Goal: Task Accomplishment & Management: Complete application form

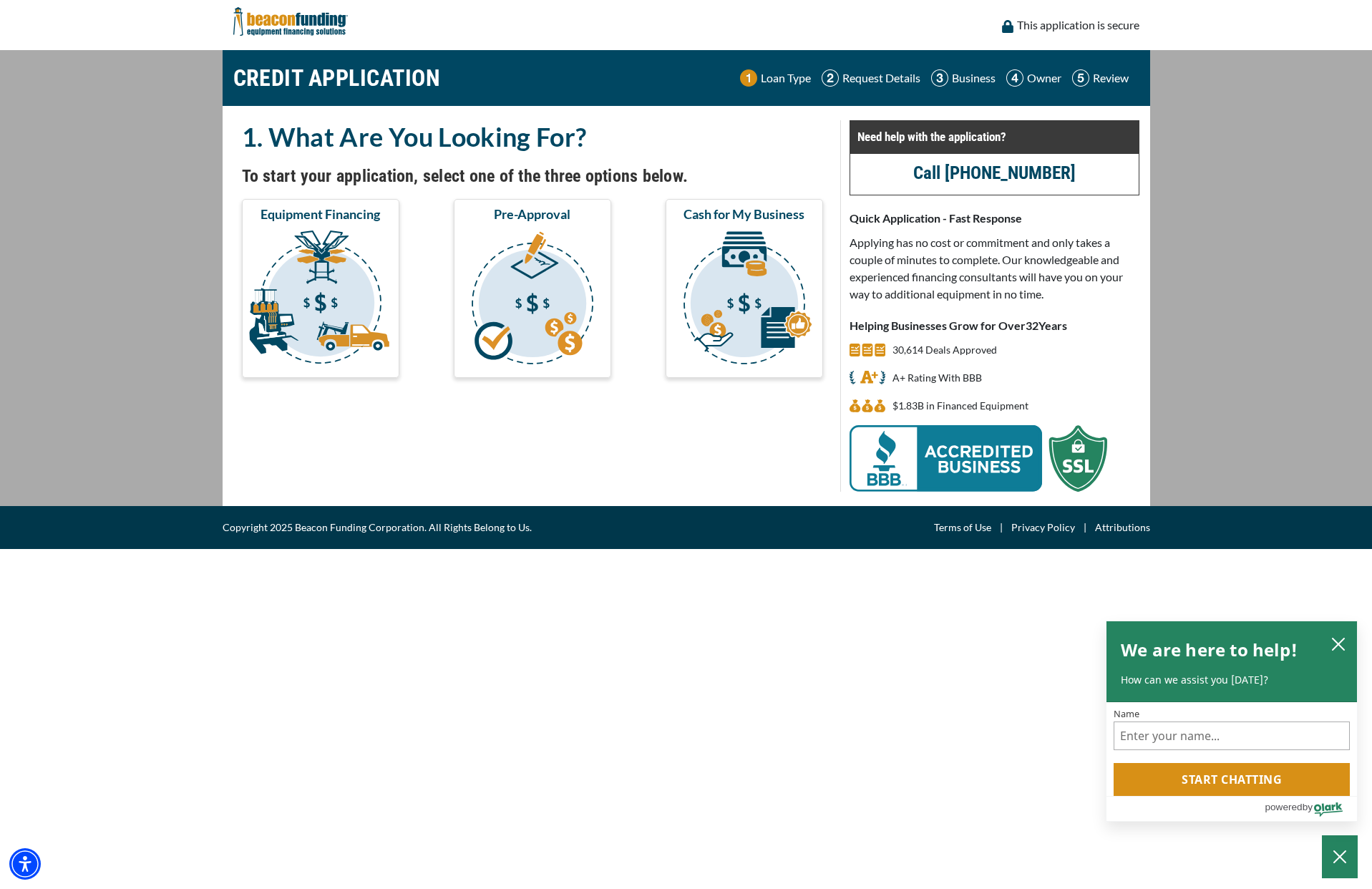
click at [744, 82] on img at bounding box center [749, 78] width 17 height 17
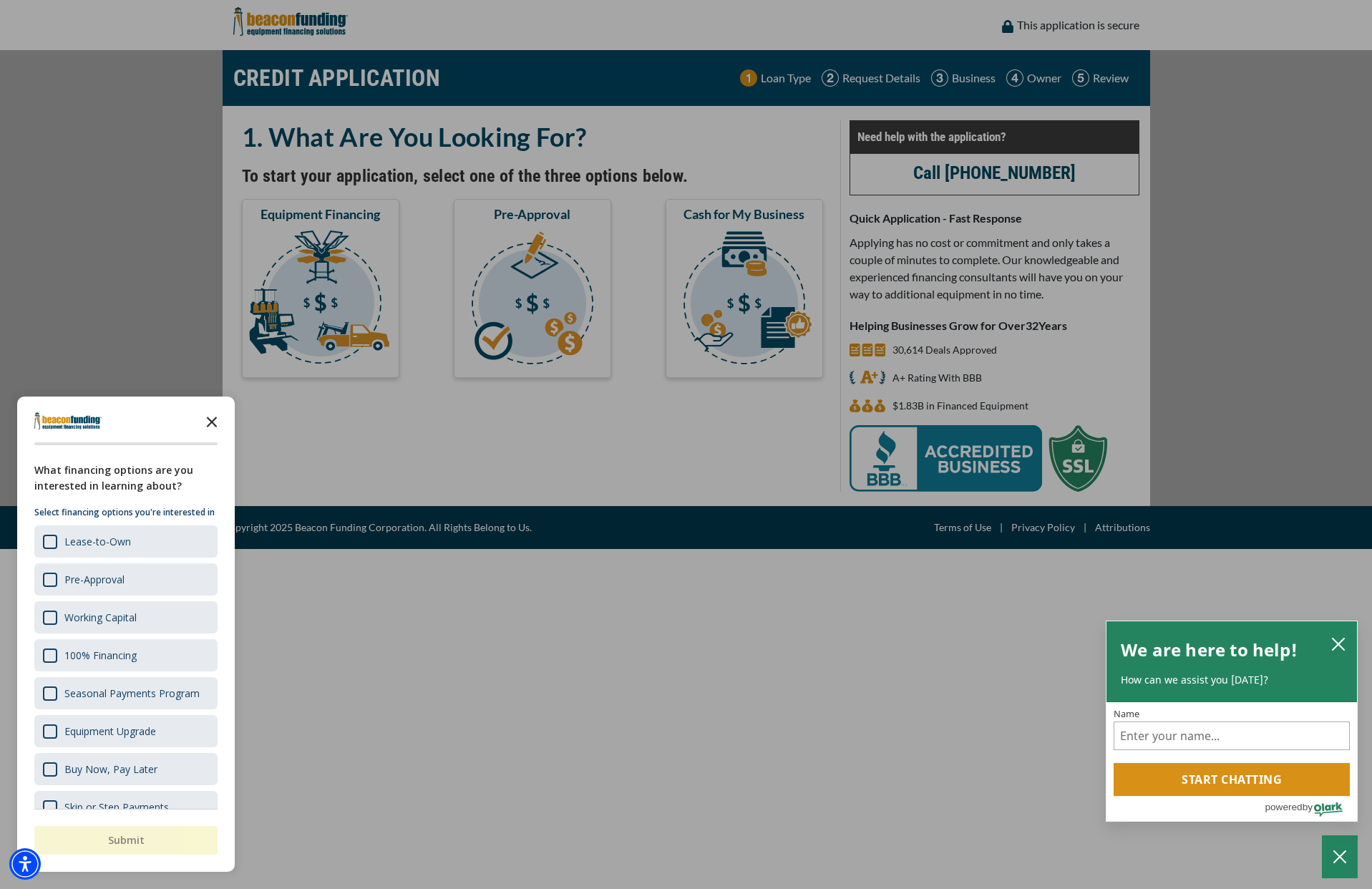
click at [209, 422] on icon "Close the survey" at bounding box center [212, 421] width 29 height 29
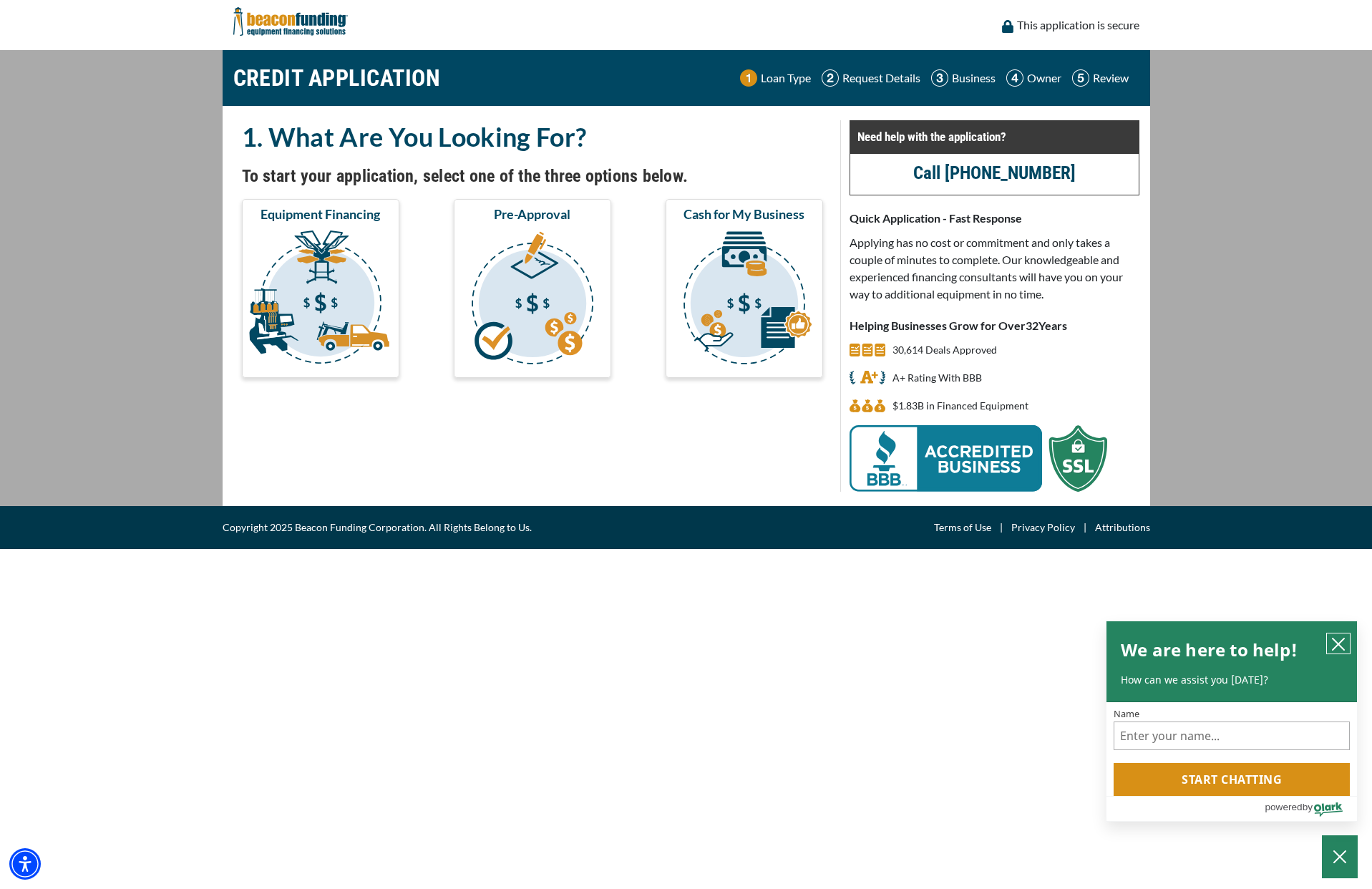
click at [1337, 642] on icon "close chatbox" at bounding box center [1339, 644] width 11 height 11
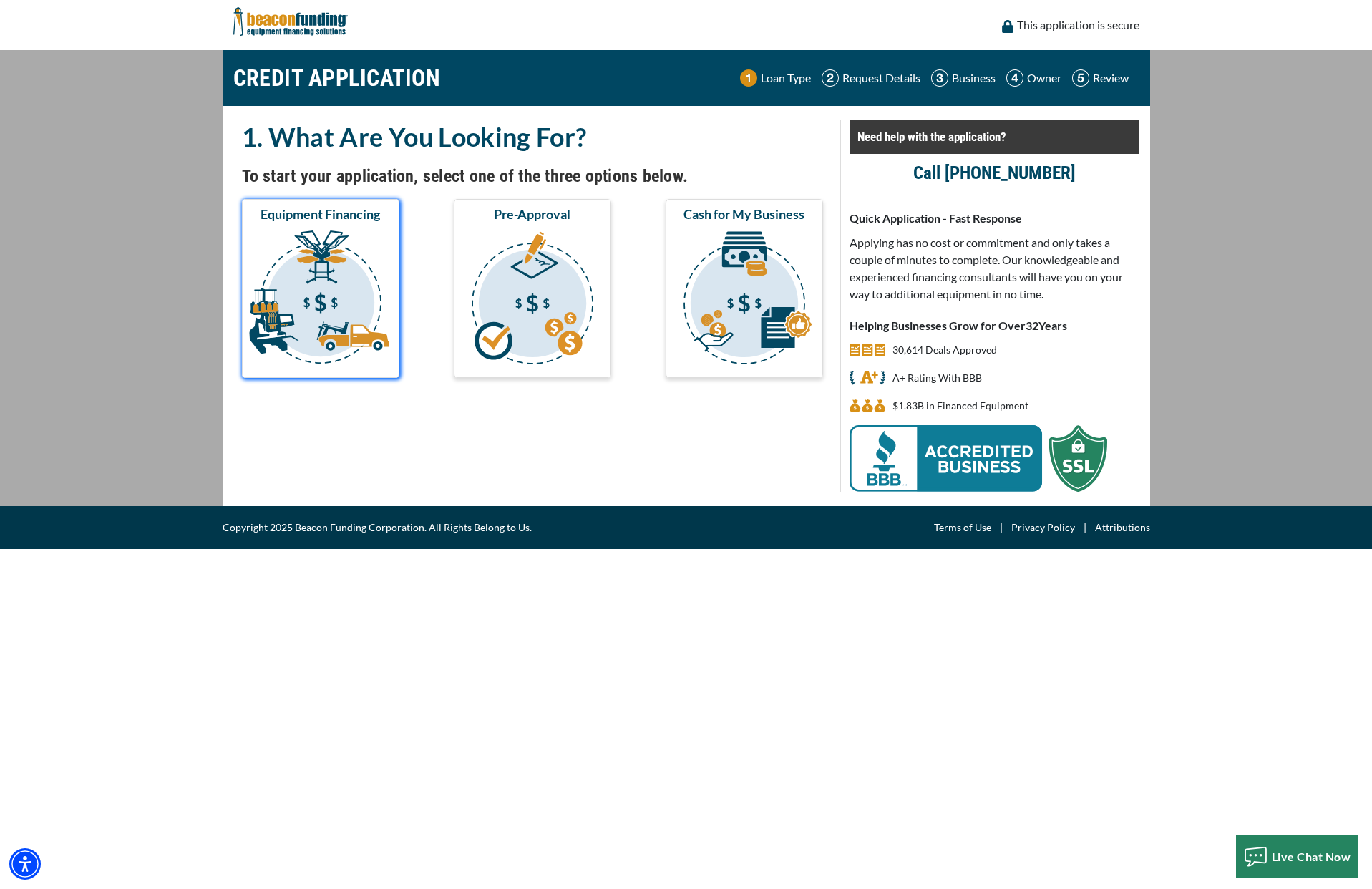
click at [338, 275] on img "submit" at bounding box center [320, 300] width 151 height 143
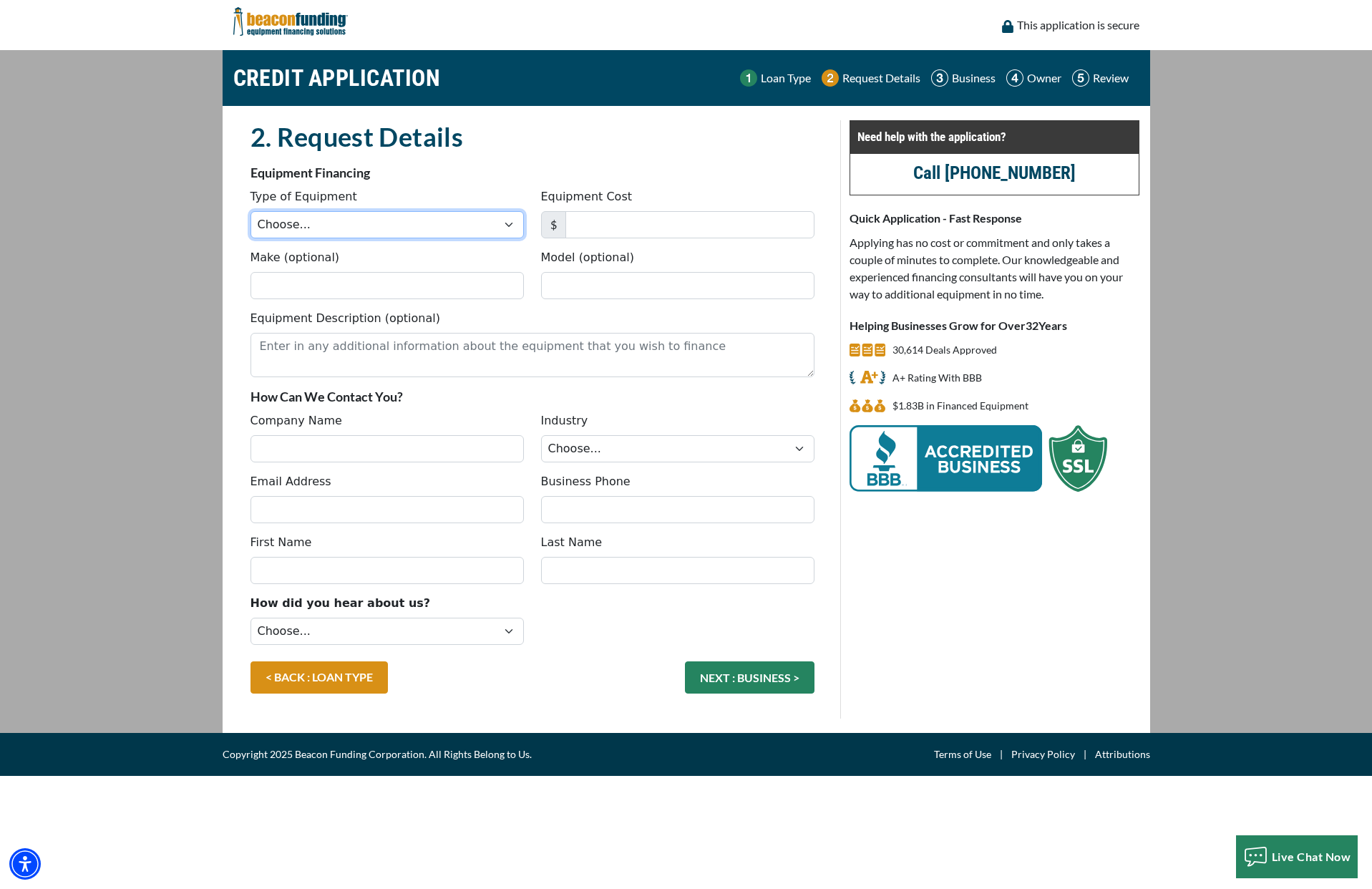
click at [343, 228] on select "Choose... Backhoe Boom/Bucket Truck Chipper Commercial Mower Crane DTG/DTF Prin…" at bounding box center [387, 224] width 273 height 27
select select "1"
click at [604, 229] on input "Equipment Cost" at bounding box center [690, 224] width 249 height 27
drag, startPoint x: 657, startPoint y: 226, endPoint x: 503, endPoint y: 225, distance: 154.0
click at [498, 221] on div "Type of Equipment Choose... Backhoe Boom/Bucket Truck Chipper Commercial Mower …" at bounding box center [532, 218] width 581 height 60
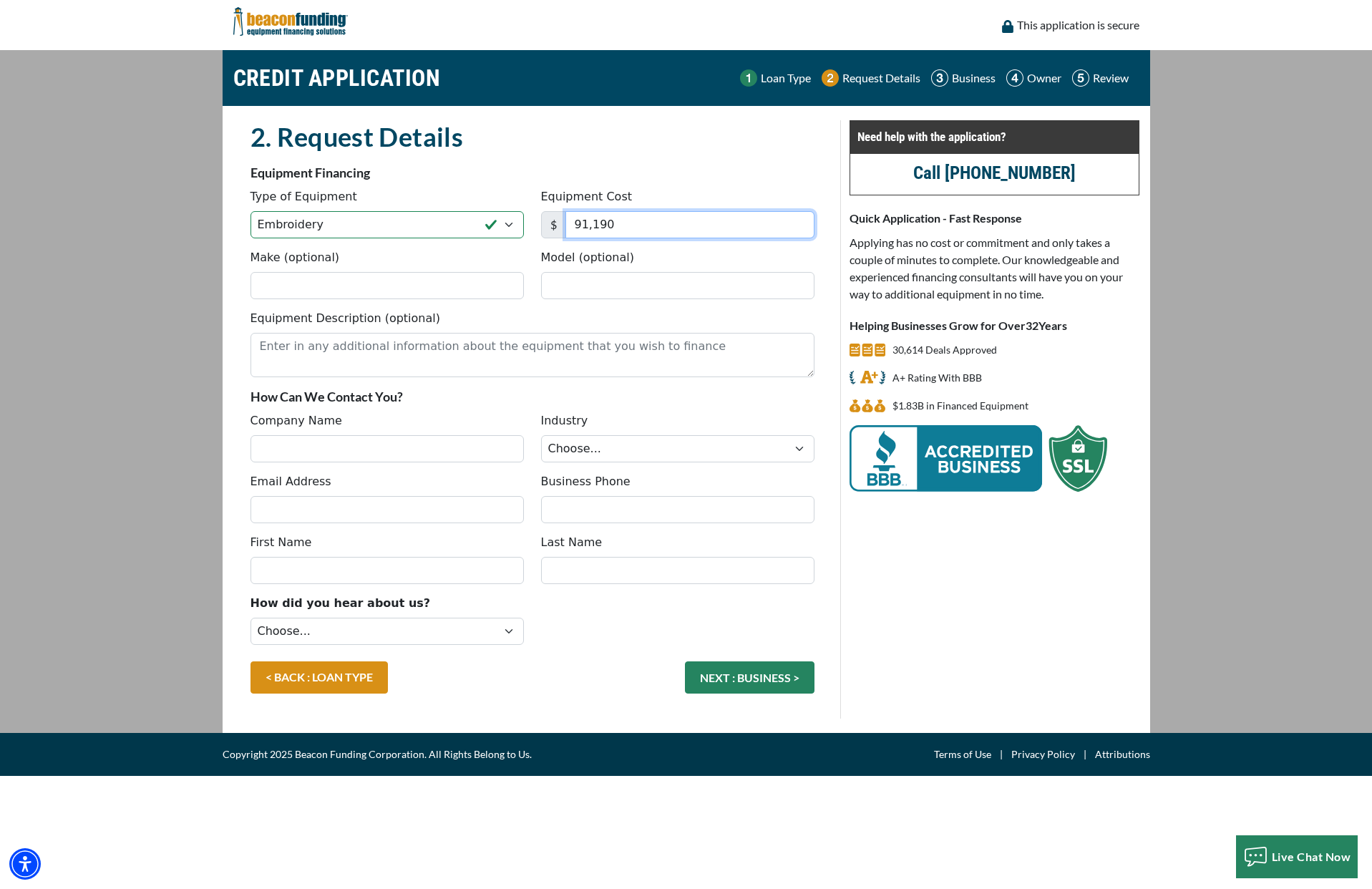
type input "91,190"
click at [438, 289] on input "Make (optional)" at bounding box center [387, 285] width 273 height 27
click at [585, 289] on input "Model (optional)" at bounding box center [678, 285] width 273 height 27
type input "M"
type input "TMEZ-K1506C WCT"
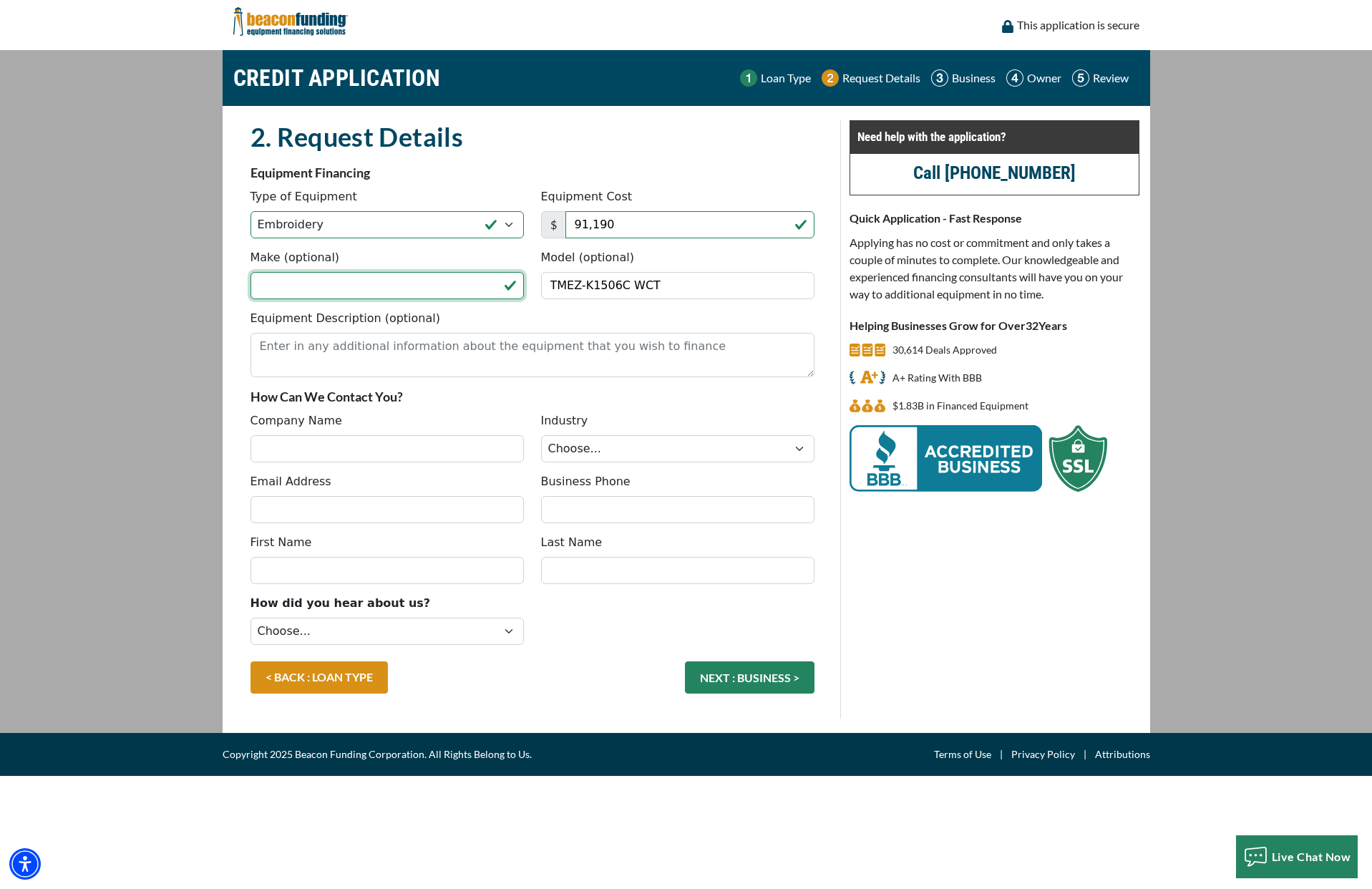
click at [405, 289] on input "Make (optional)" at bounding box center [387, 285] width 273 height 27
type input "Tajima Embroidery Machine"
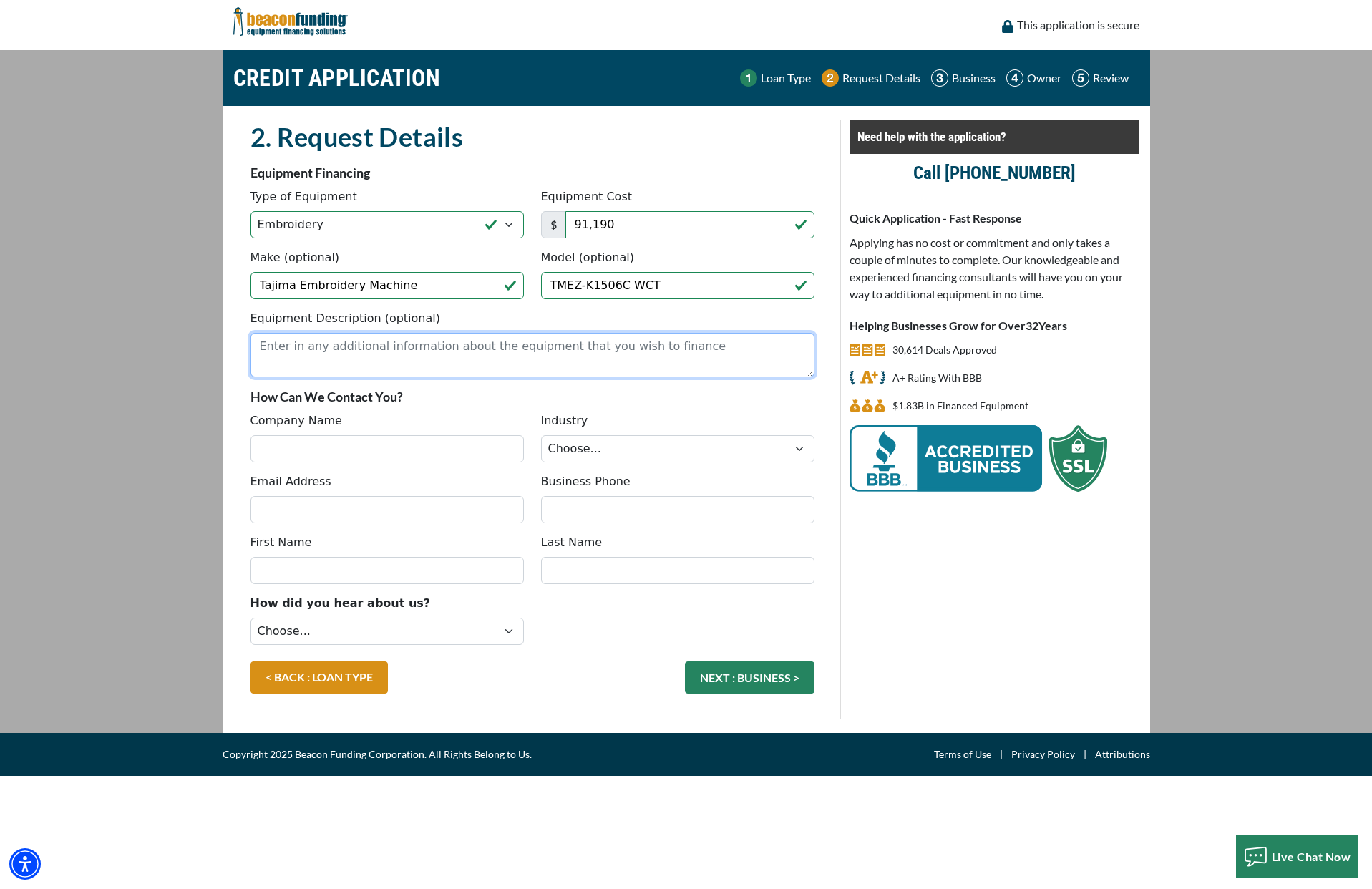
click at [454, 349] on textarea "Equipment Description (optional)" at bounding box center [532, 355] width 564 height 45
type textarea "6 Head Tajima Embroidery Machine"
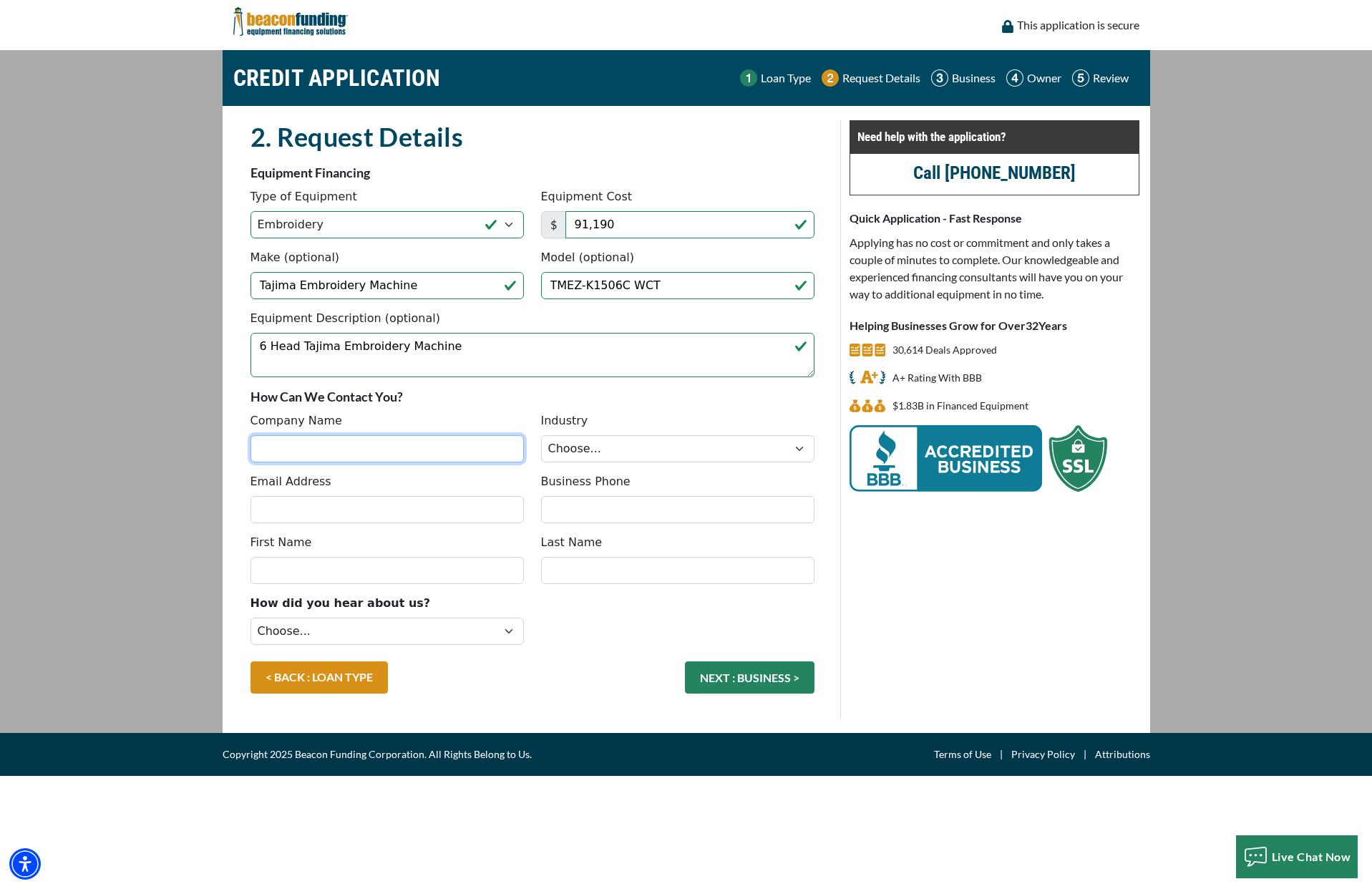
click at [398, 448] on input "Company Name" at bounding box center [387, 448] width 273 height 27
type input "The Ink Farm"
click at [673, 451] on select "Choose... Towing Landscape/Hardscape Decorated Apparel Septic Light Constructio…" at bounding box center [678, 448] width 273 height 27
select select "3"
click at [420, 510] on input "Email Address" at bounding box center [387, 509] width 273 height 27
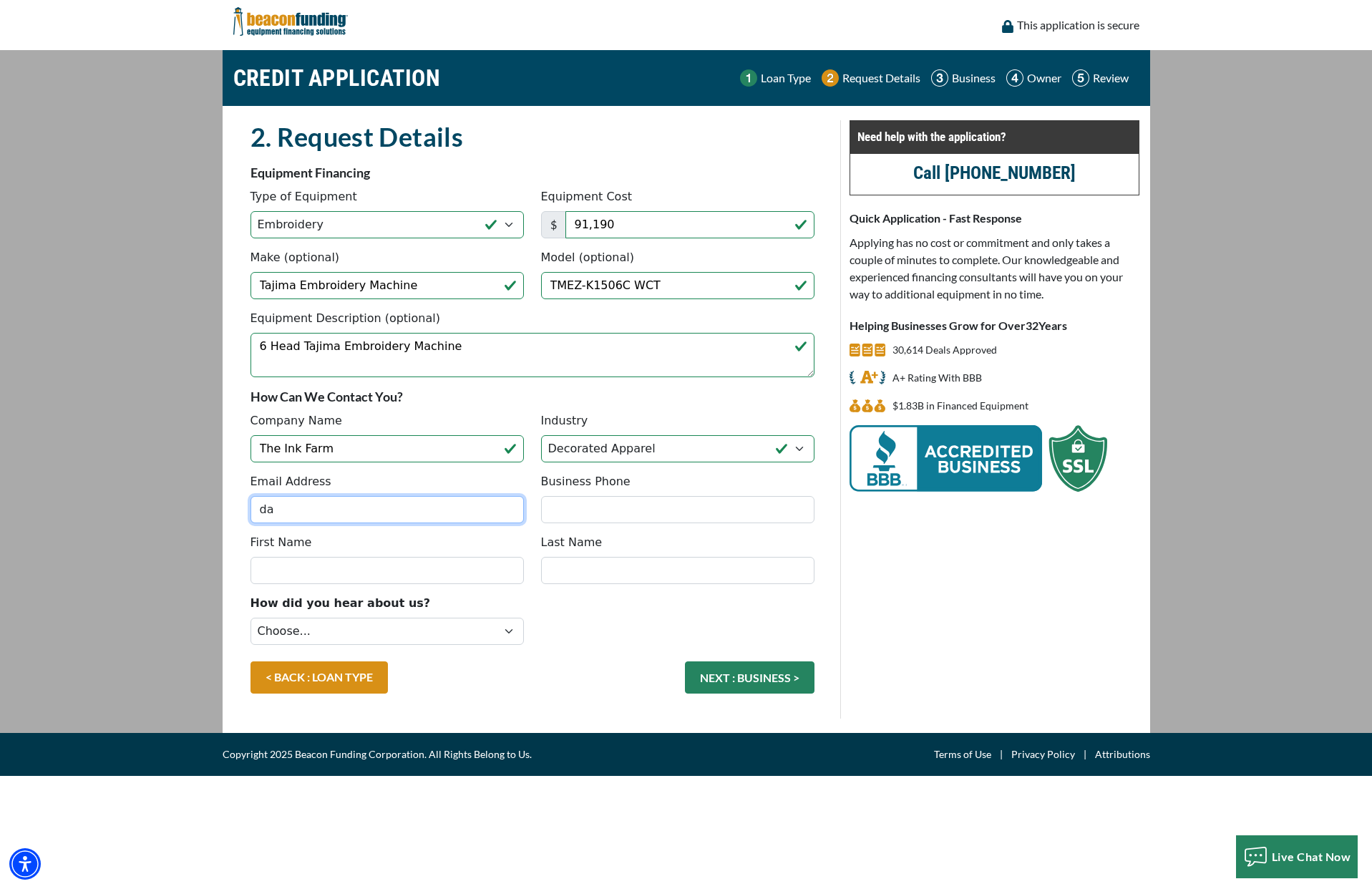
type input "d"
type input "[PERSON_NAME][EMAIL_ADDRESS][DOMAIN_NAME]"
click at [591, 500] on input "Business Phone" at bounding box center [678, 509] width 273 height 27
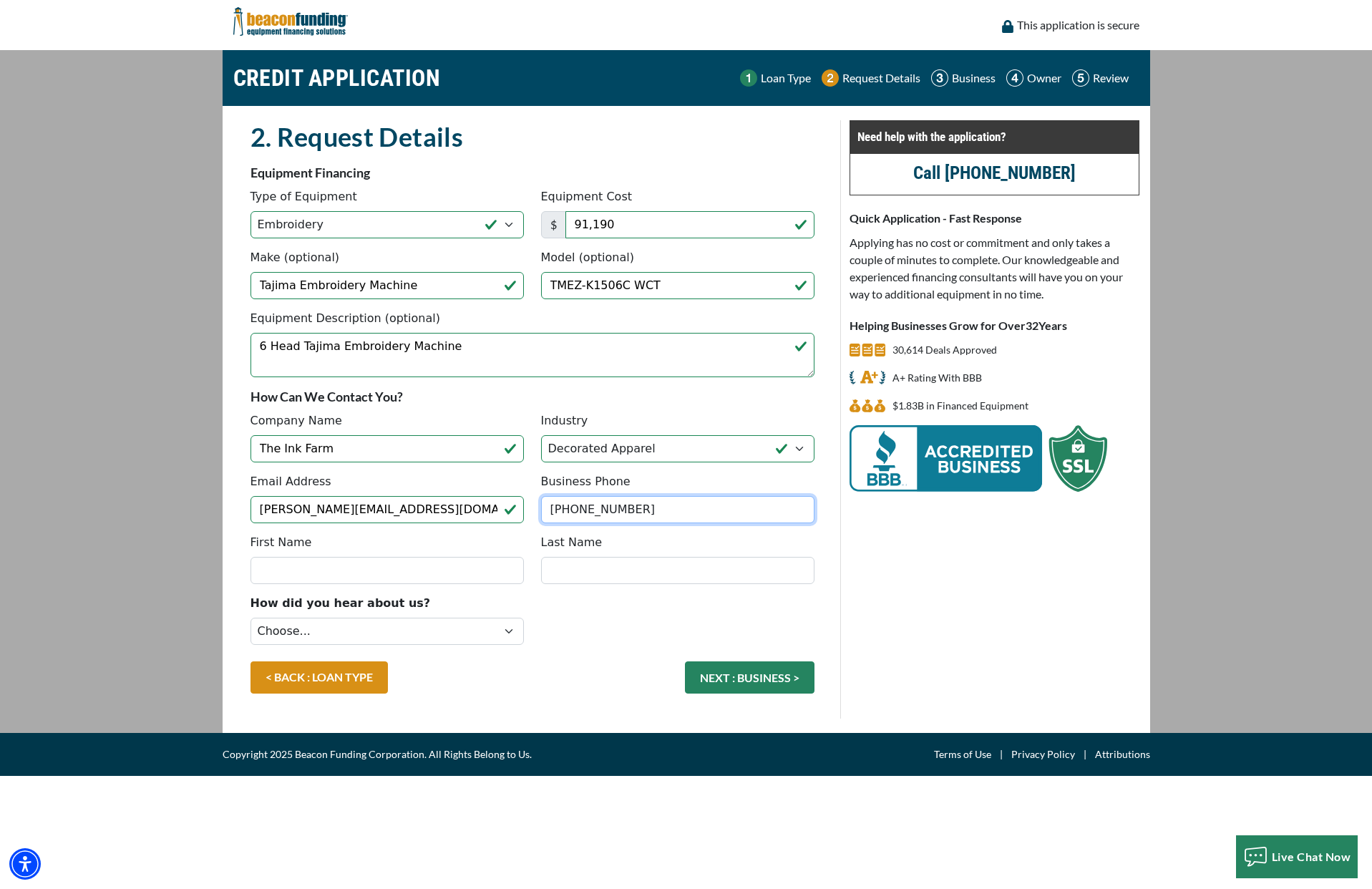
type input "[PHONE_NUMBER]"
click at [468, 571] on input "First Name" at bounding box center [387, 569] width 273 height 27
type input "Davidee"
type input "[PERSON_NAME]"
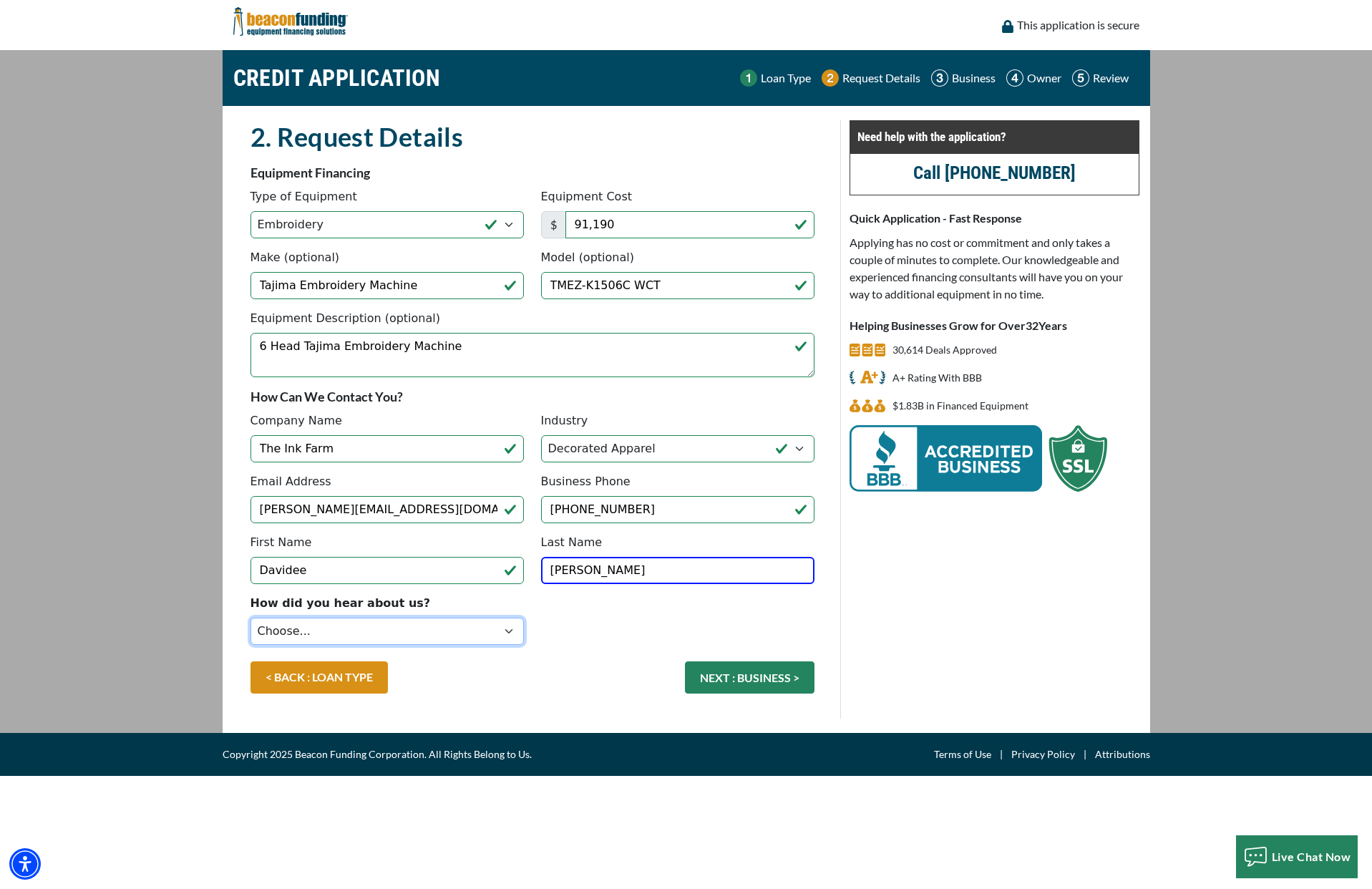
click at [494, 634] on select "Choose... Internet Search Vendor Referral Word of Mouth Client Referral Email E…" at bounding box center [387, 631] width 273 height 27
select select "4"
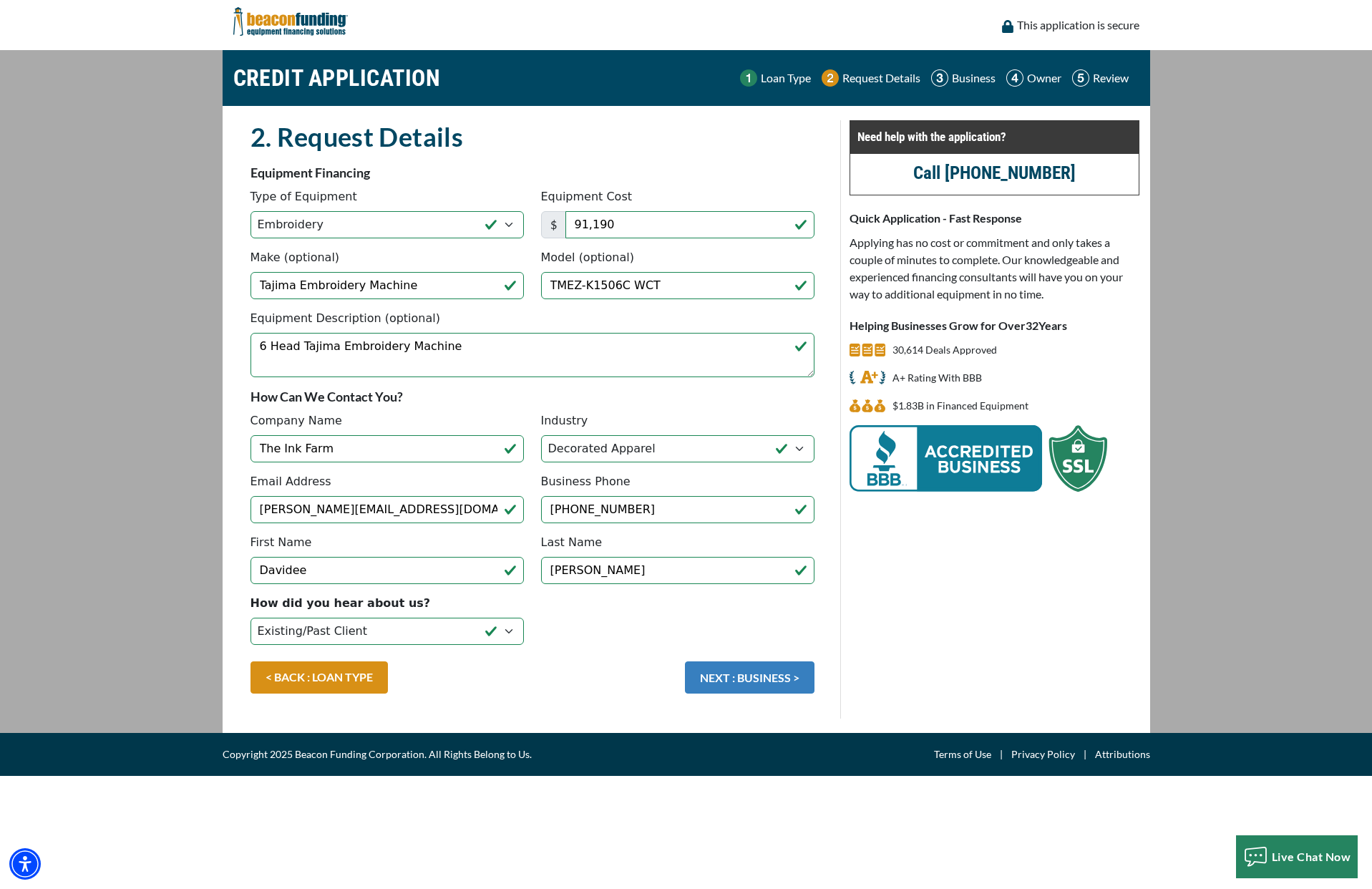
click at [778, 681] on button "NEXT : BUSINESS >" at bounding box center [749, 677] width 129 height 33
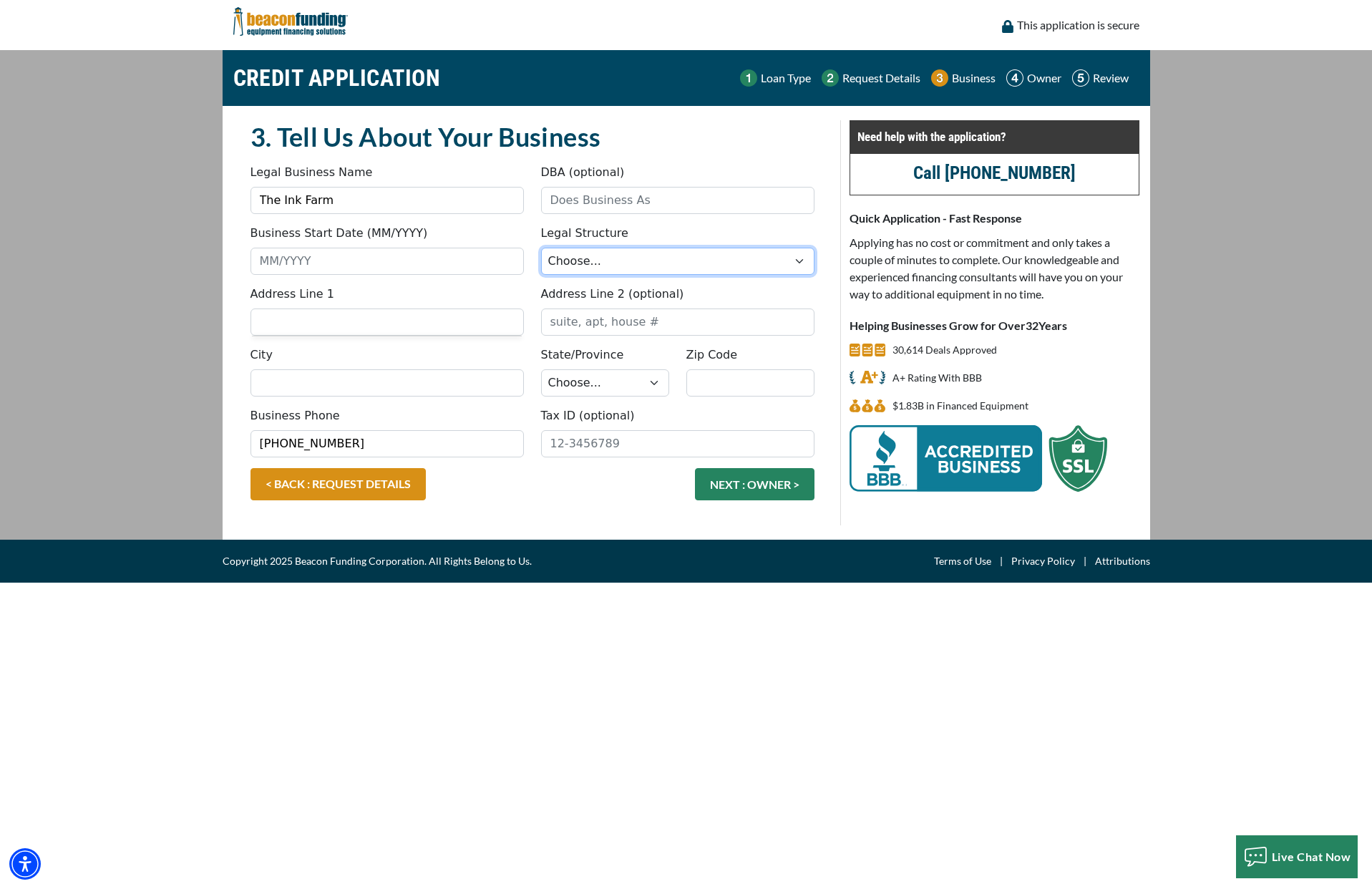
click at [649, 267] on select "Choose... Corporation LLC LLP Municipality Non-Profit Partnership Proprietorship" at bounding box center [678, 261] width 273 height 27
select select "2"
click at [357, 263] on input "Business Start Date (MM/YYYY)" at bounding box center [387, 261] width 273 height 27
type input "03/2024"
click at [349, 326] on input "Address Line 1" at bounding box center [387, 321] width 273 height 27
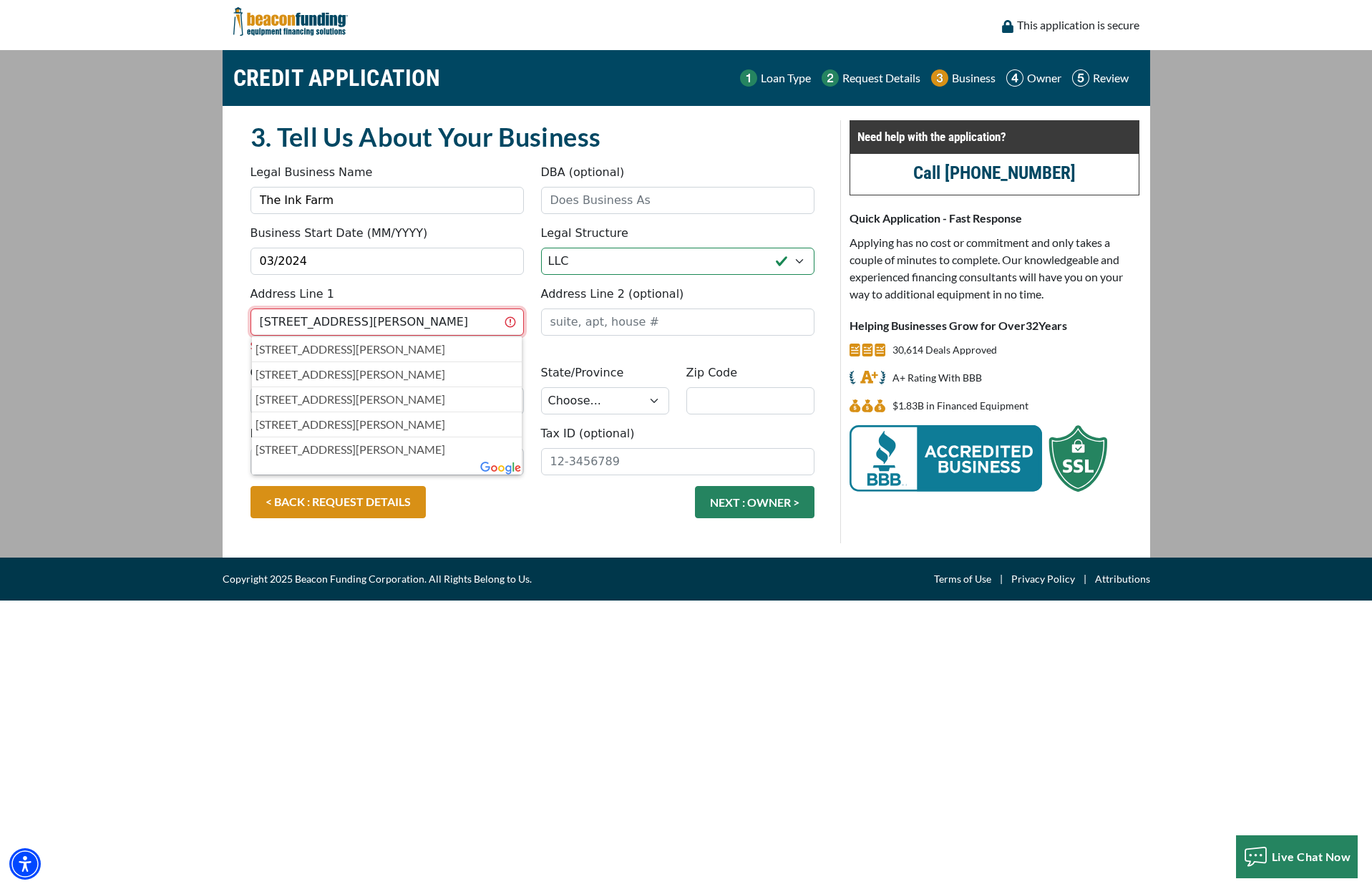
type input "1000 Morrison Road"
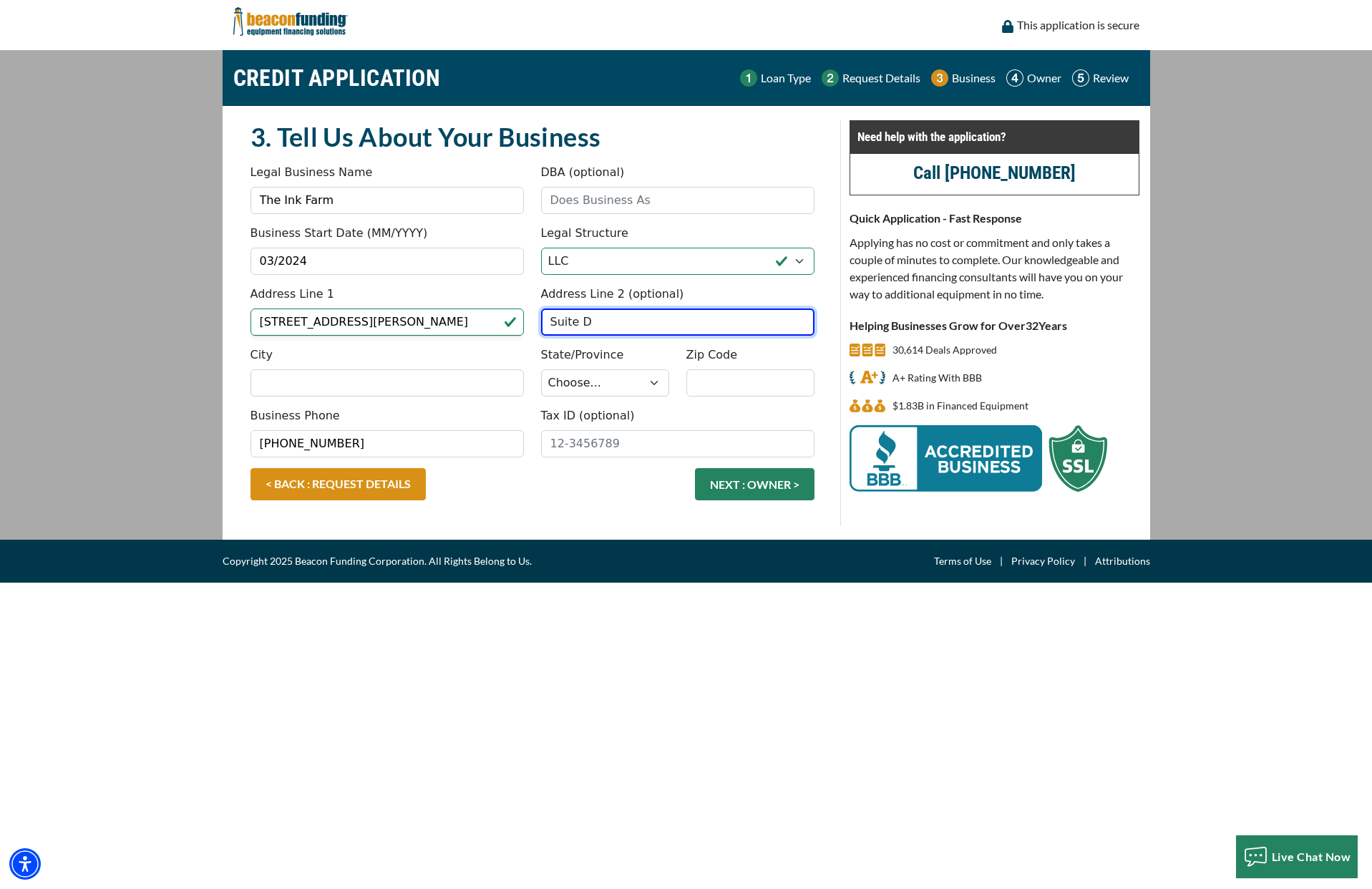
type input "Suite D"
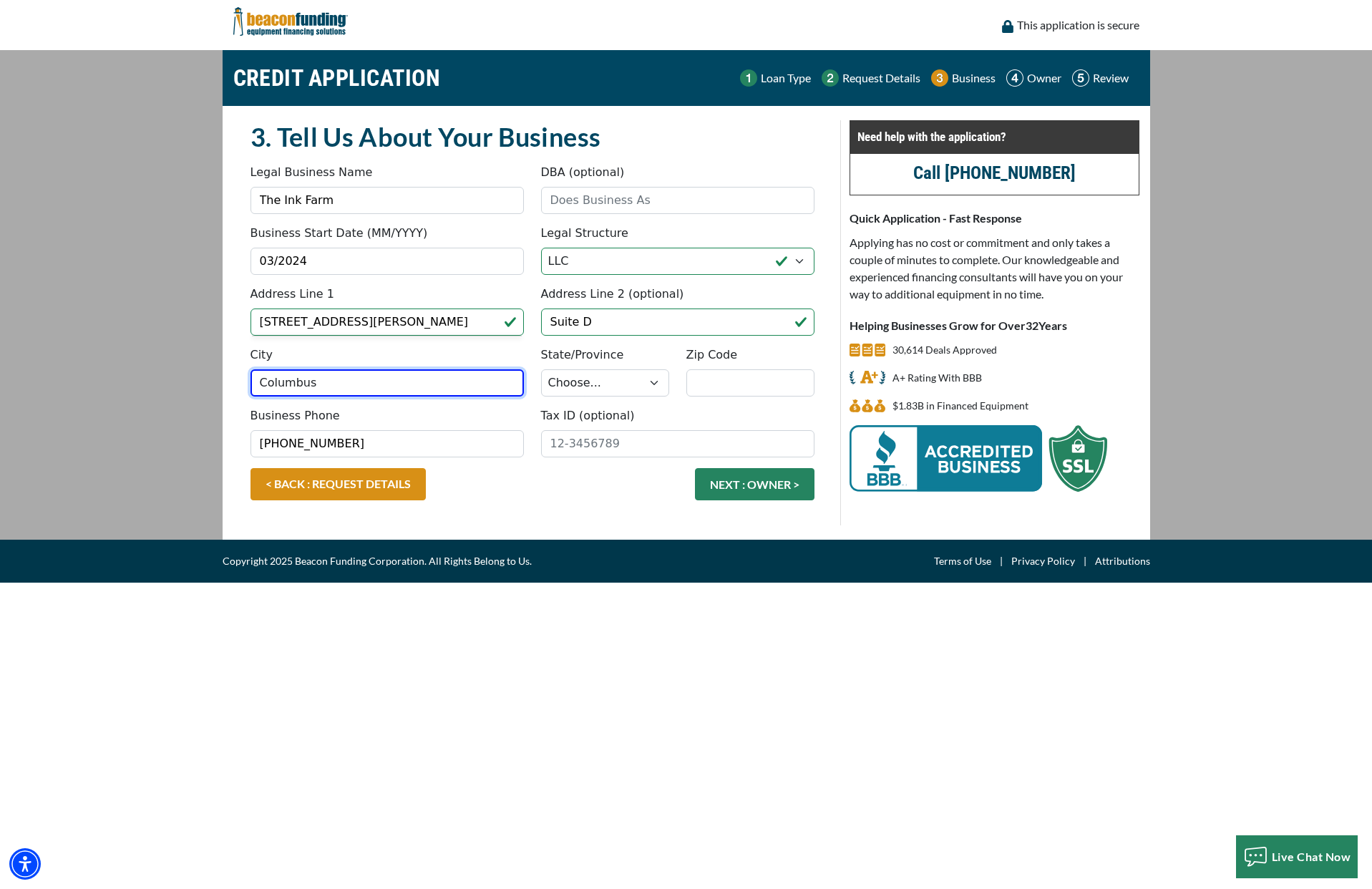
type input "Columbus"
select select "37"
type input "43230"
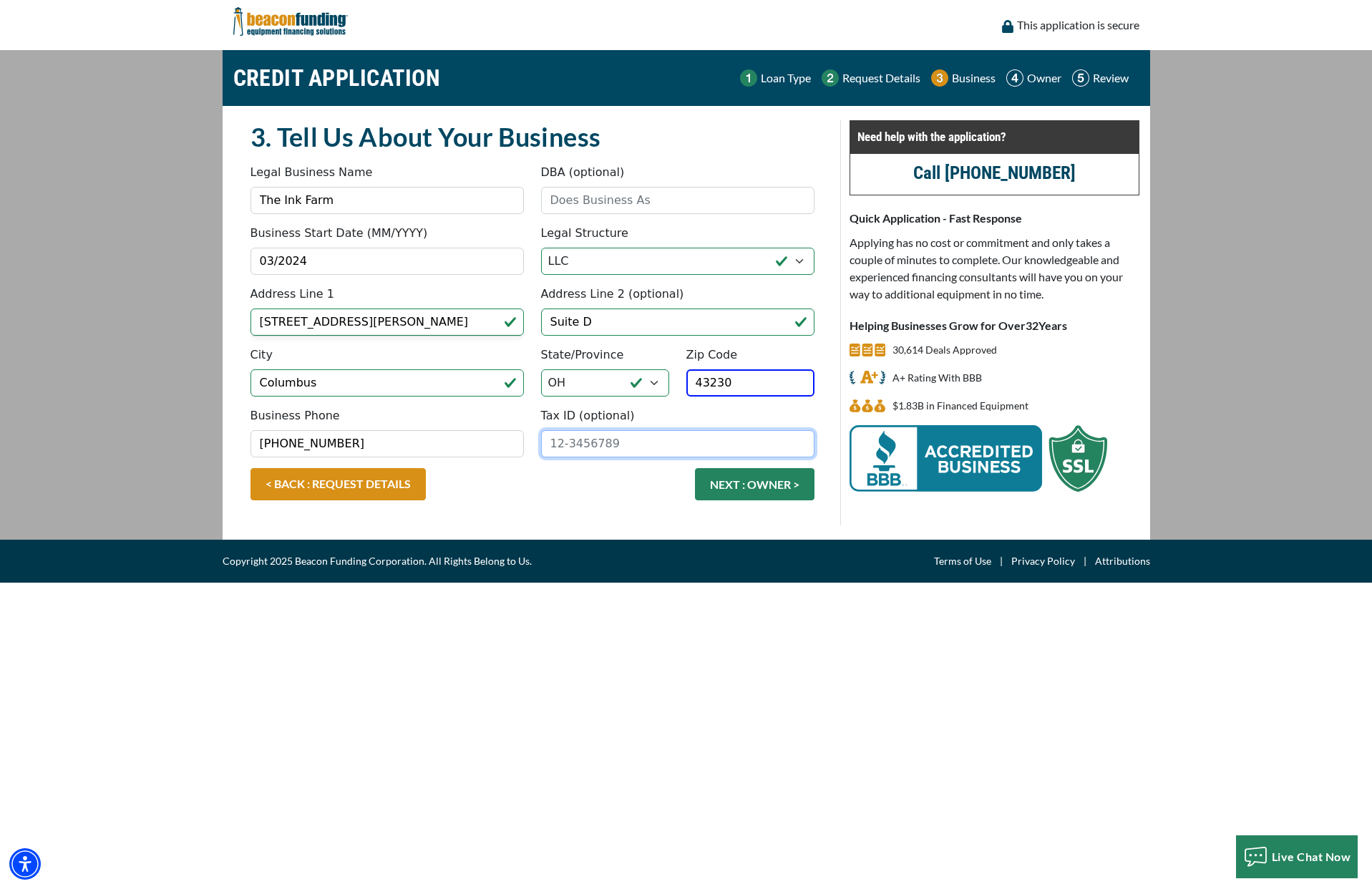
click at [683, 446] on input "Tax ID (optional)" at bounding box center [678, 443] width 273 height 27
type input "99-3039489"
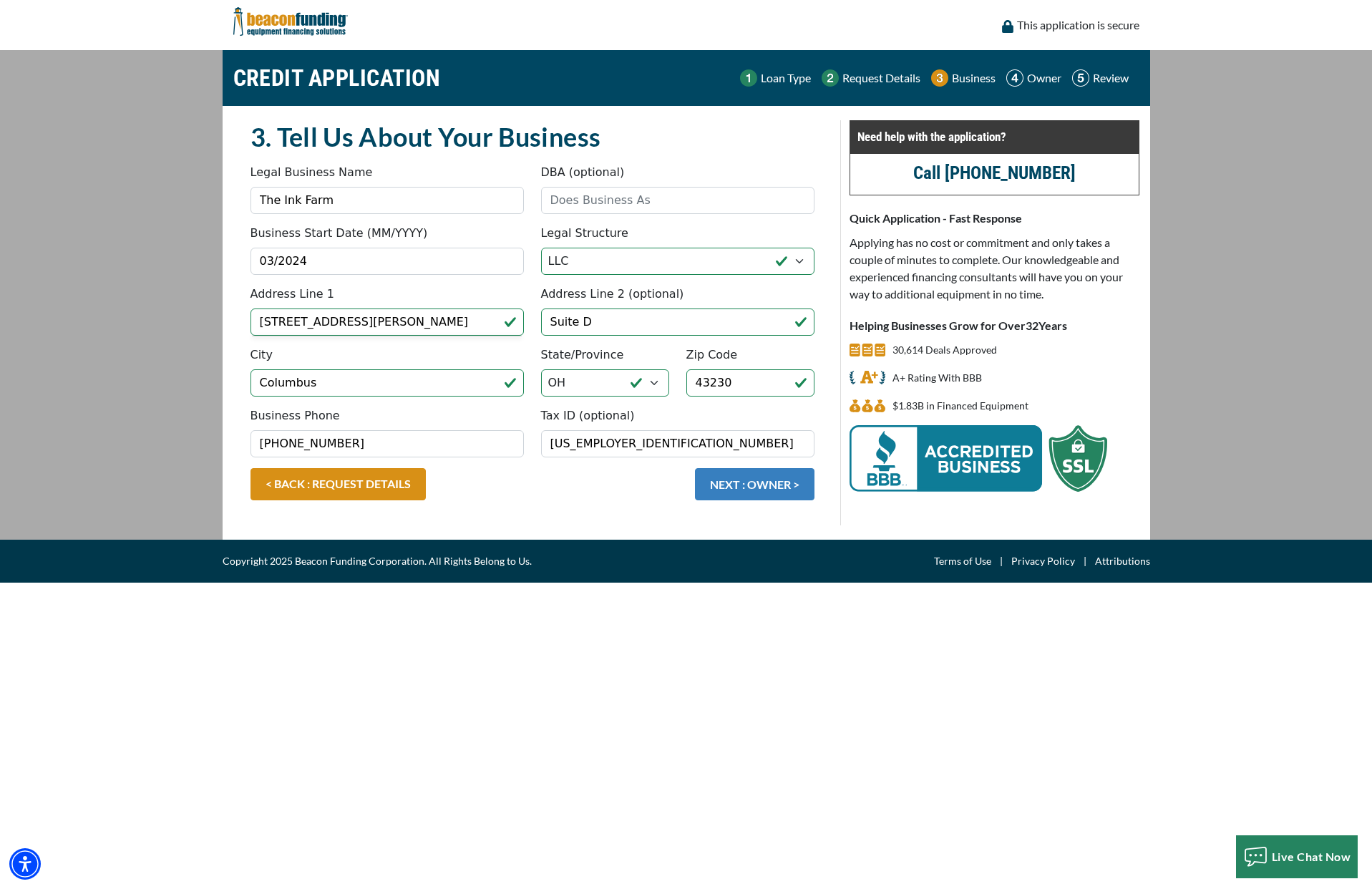
click at [751, 486] on button "NEXT : OWNER >" at bounding box center [754, 484] width 120 height 33
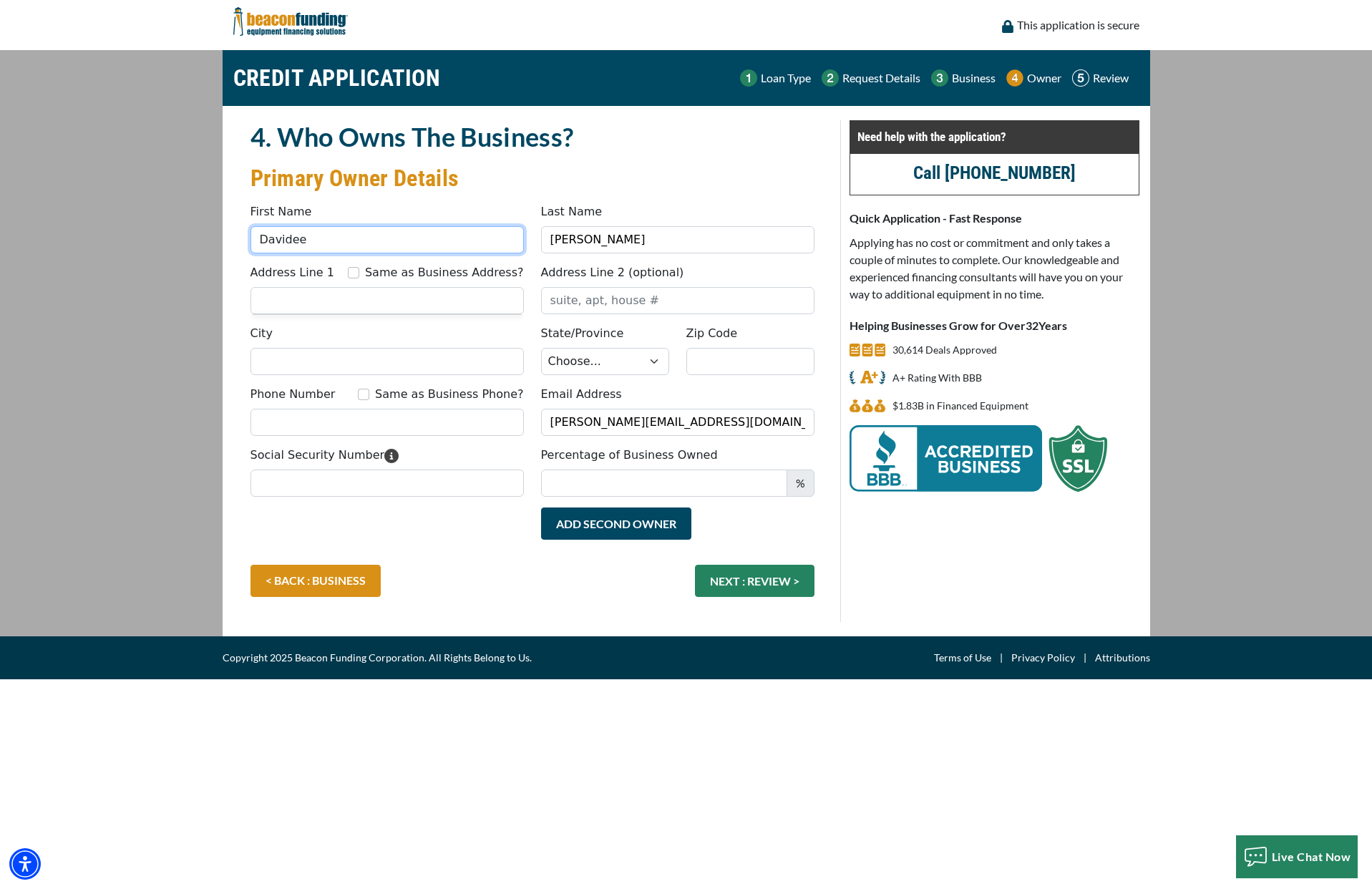
drag, startPoint x: 336, startPoint y: 242, endPoint x: 95, endPoint y: 213, distance: 242.7
click at [94, 214] on main "CREDIT APPLICATION Loan Type Request Details Business Owner Review" at bounding box center [686, 343] width 1372 height 586
type input "Elvis"
click at [369, 305] on input "Address Line 1" at bounding box center [387, 300] width 273 height 27
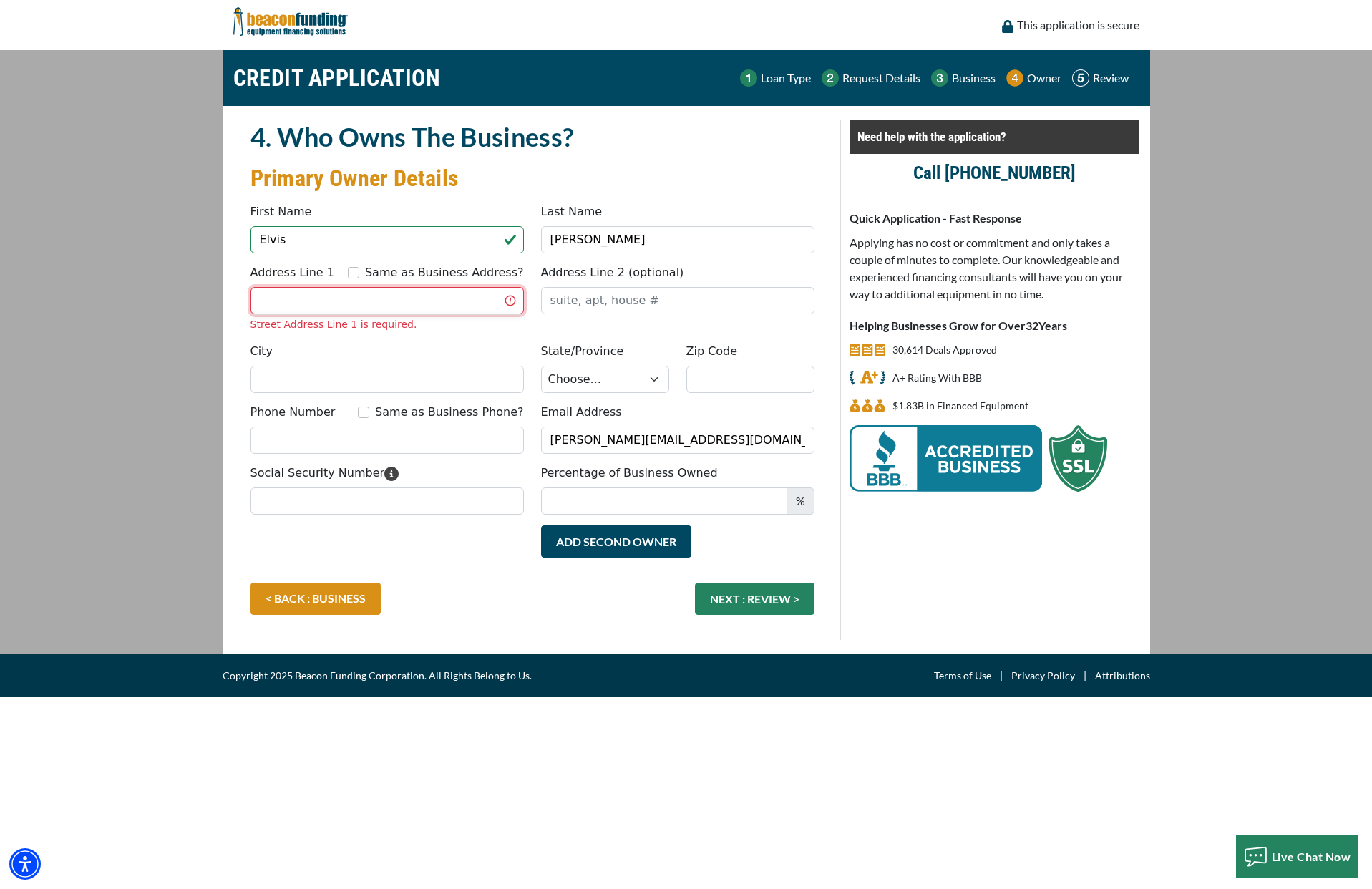
click at [354, 298] on input "Address Line 1" at bounding box center [387, 300] width 273 height 27
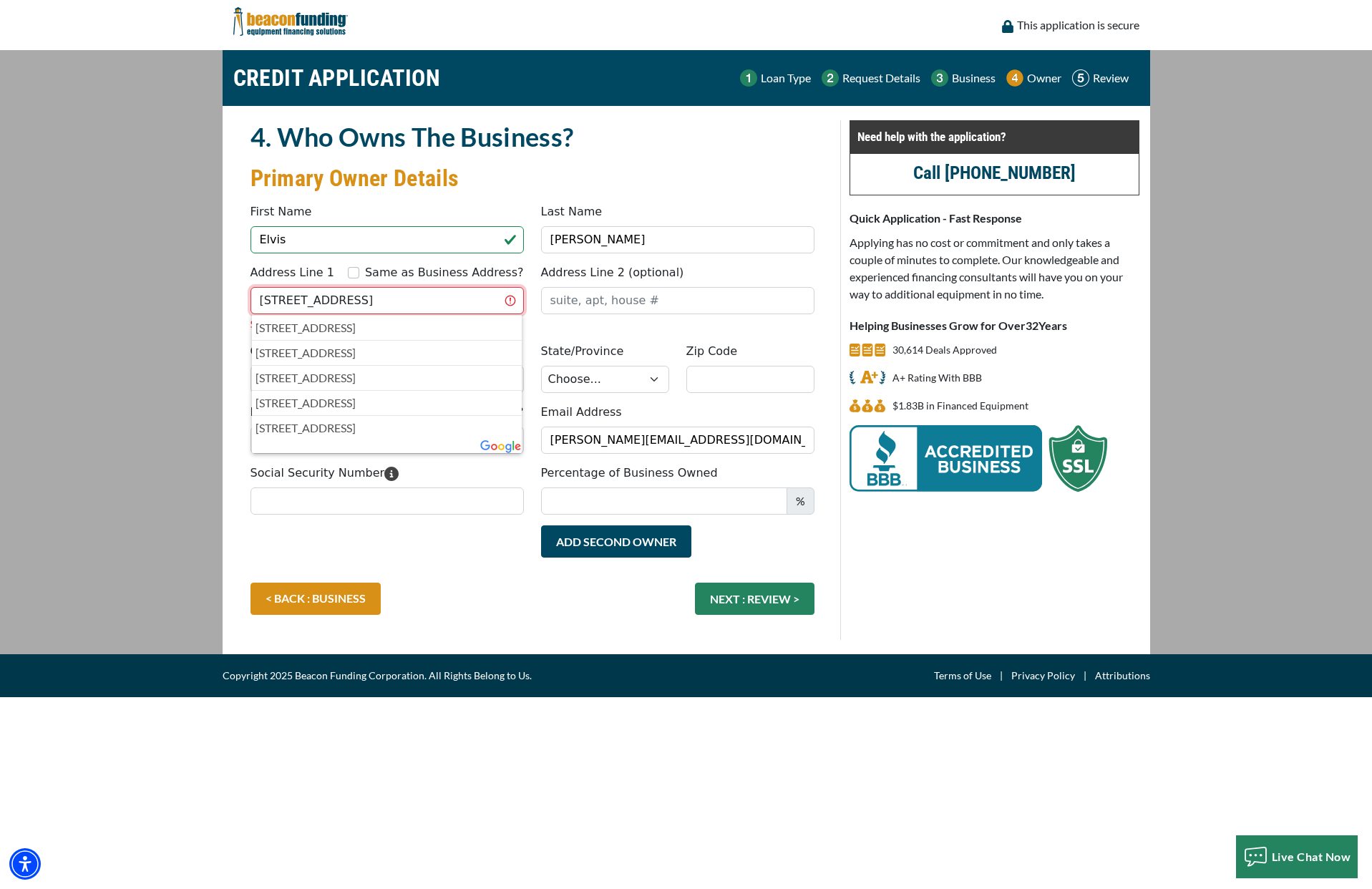
type input "13235 Hunter Avenue"
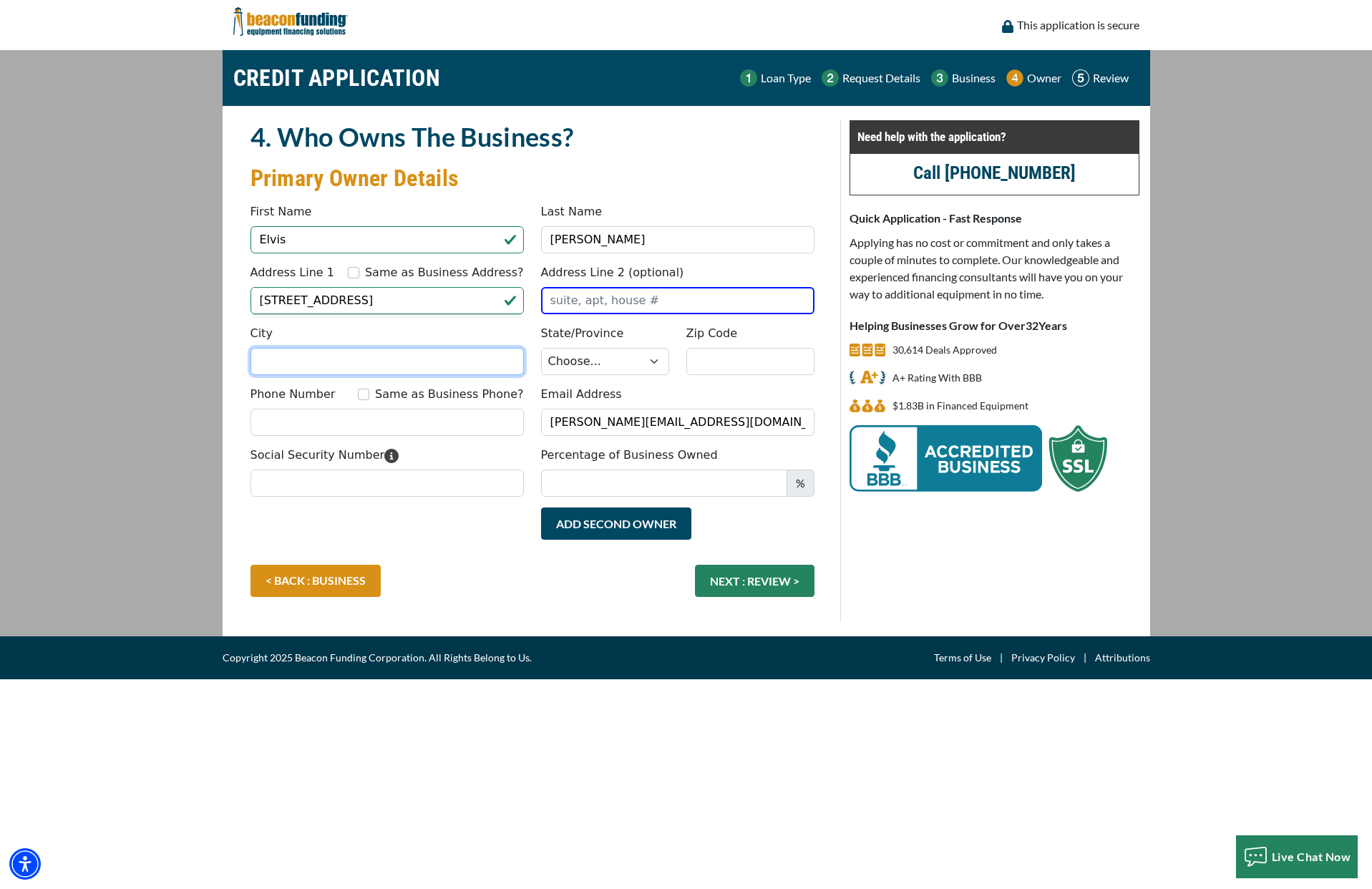
click at [451, 363] on input "City" at bounding box center [387, 360] width 273 height 27
type input "i"
type input "Pickerington"
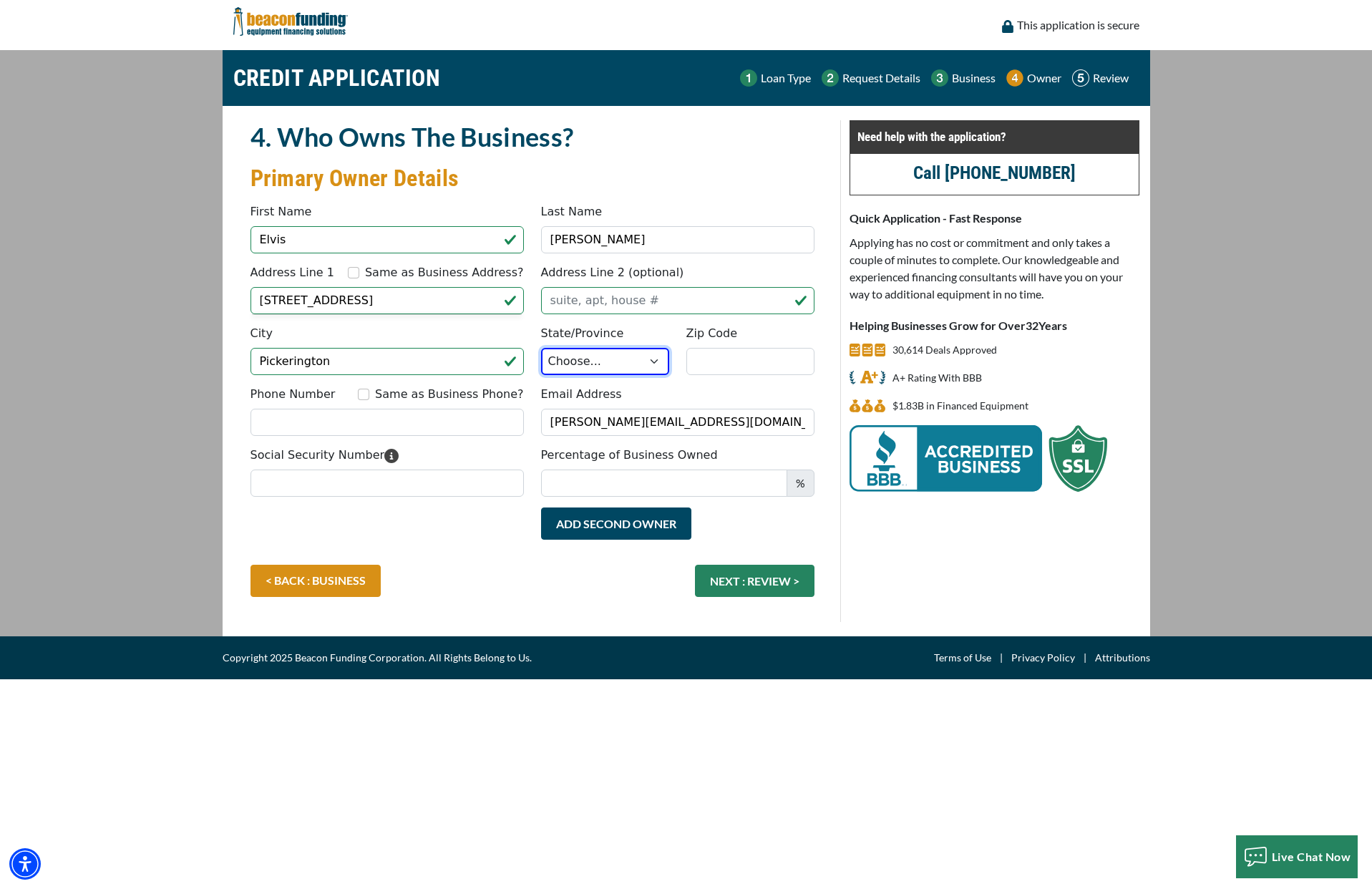
select select "37"
type input "43147"
click at [370, 391] on input "Same as Business Phone?" at bounding box center [363, 394] width 11 height 11
checkbox input "true"
type input "(614) 915-8225"
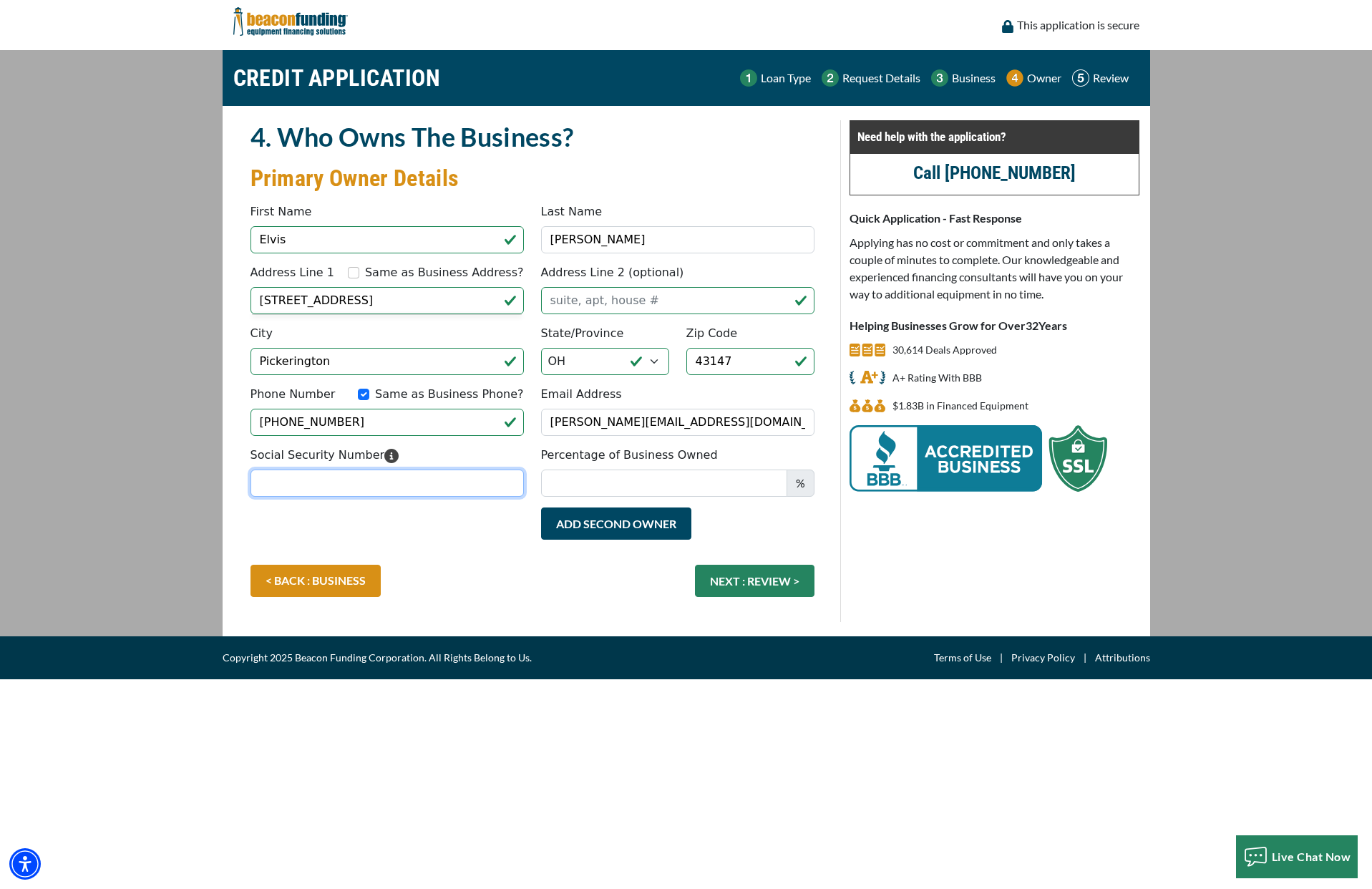
click at [360, 487] on input "Social Security Number" at bounding box center [387, 482] width 273 height 27
type input "301-78-5785"
click at [608, 485] on input "Percentage of Business Owned" at bounding box center [664, 482] width 246 height 27
type input "0"
type input "100"
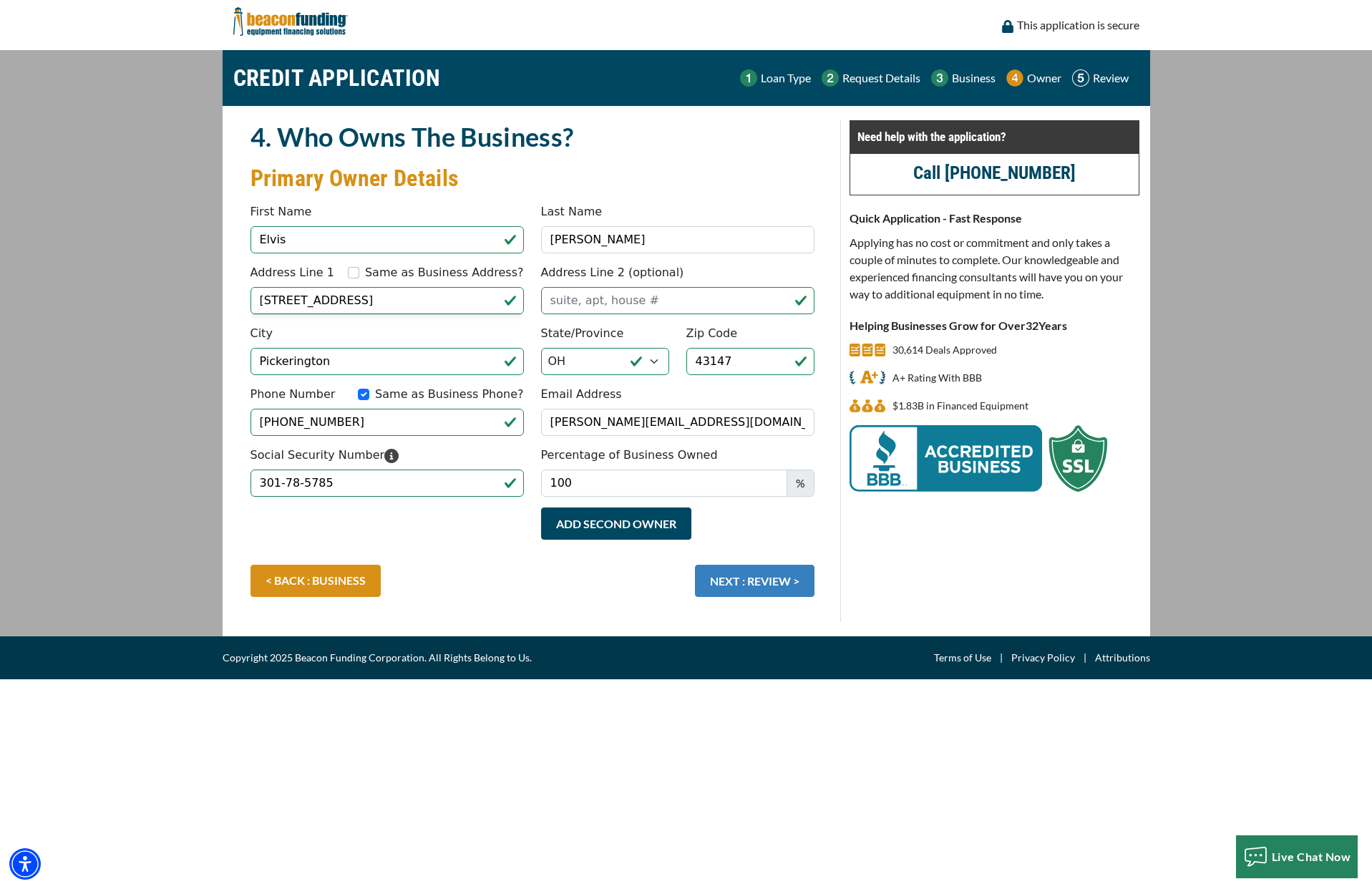
click at [746, 582] on button "NEXT : REVIEW >" at bounding box center [754, 581] width 120 height 33
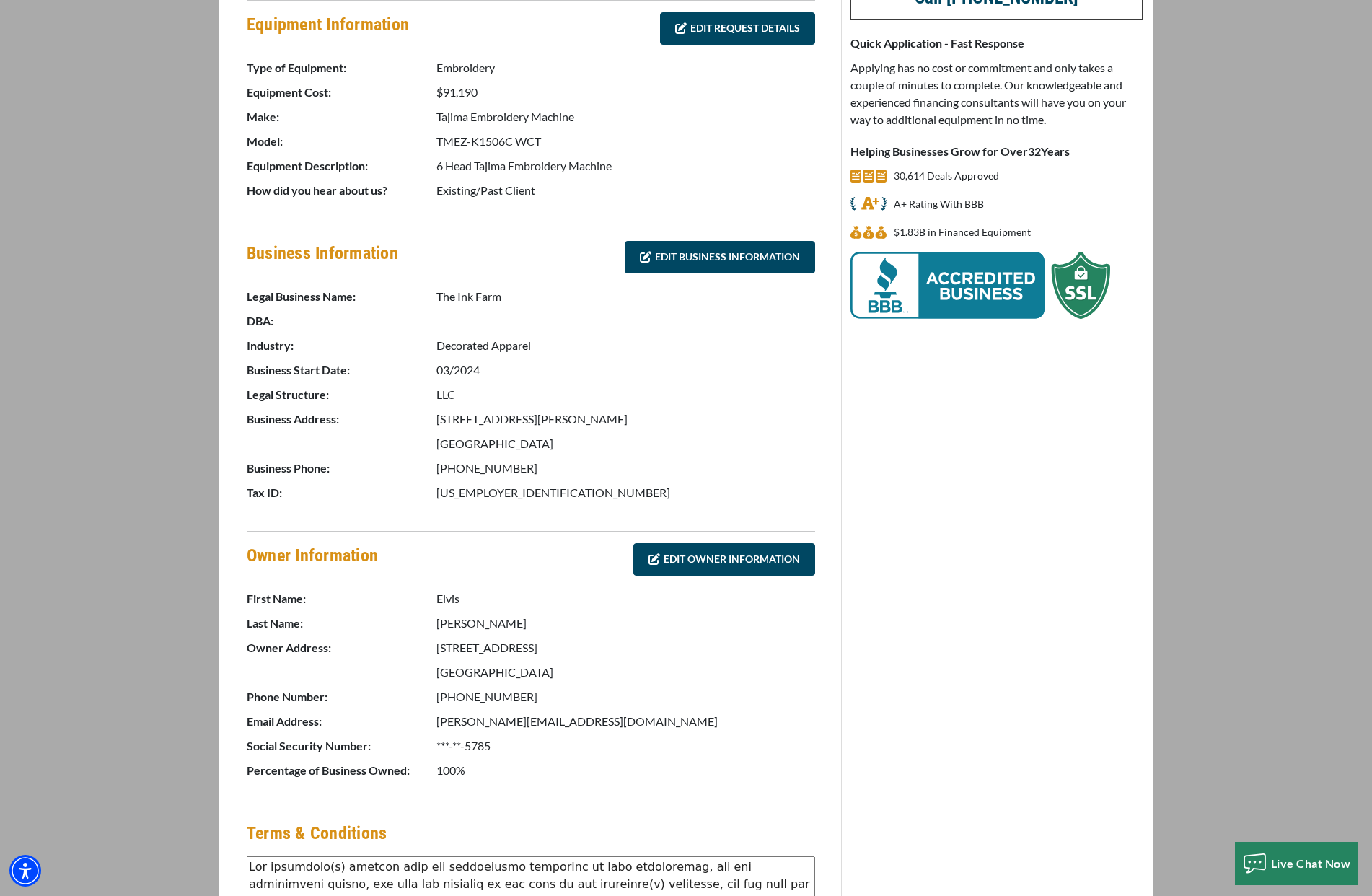
scroll to position [401, 0]
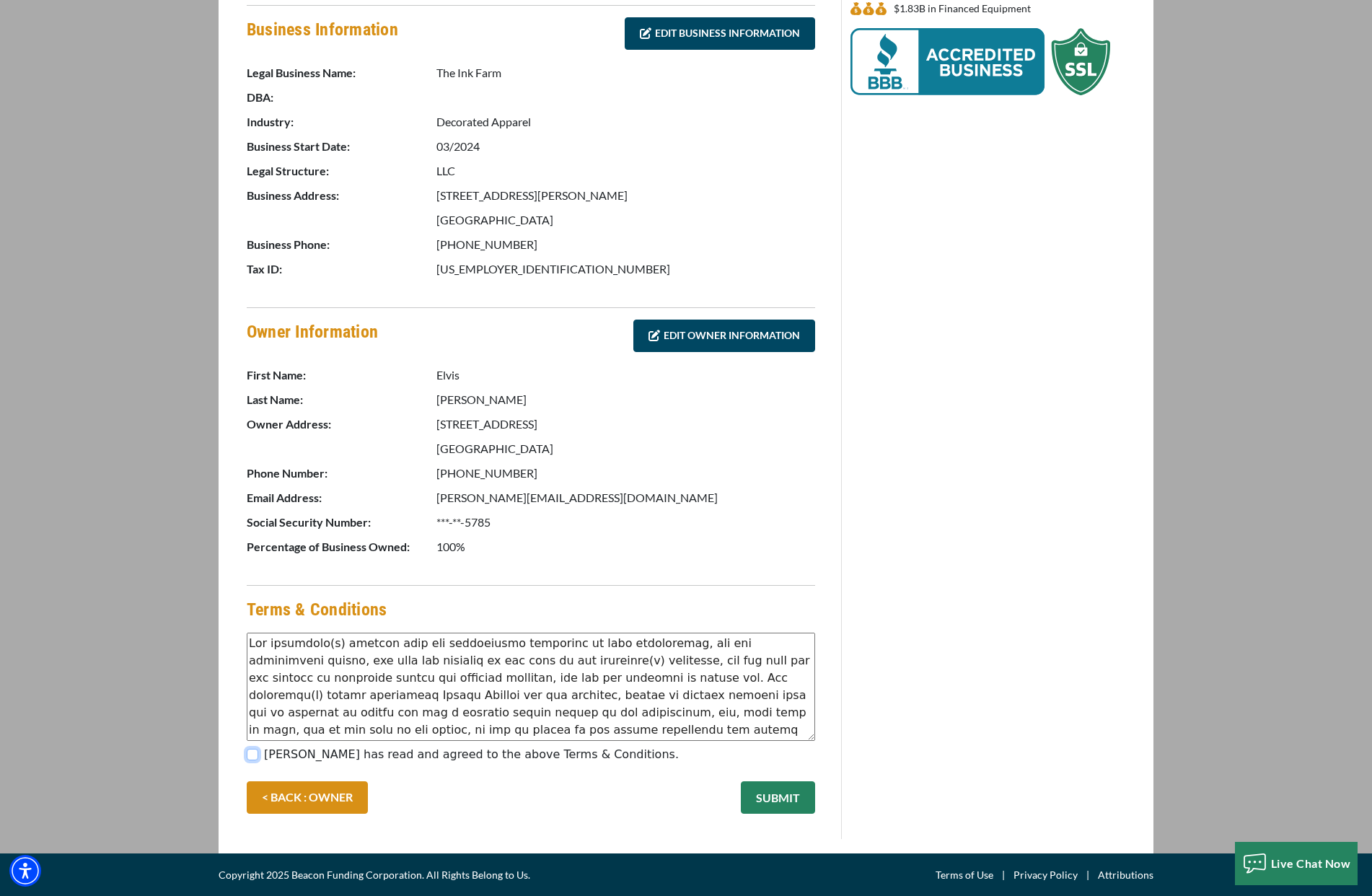
click at [254, 753] on input "[PERSON_NAME] has read and agreed to the above Terms & Conditions." at bounding box center [253, 755] width 11 height 11
checkbox input "true"
click at [768, 797] on button "SUBMIT" at bounding box center [777, 797] width 74 height 33
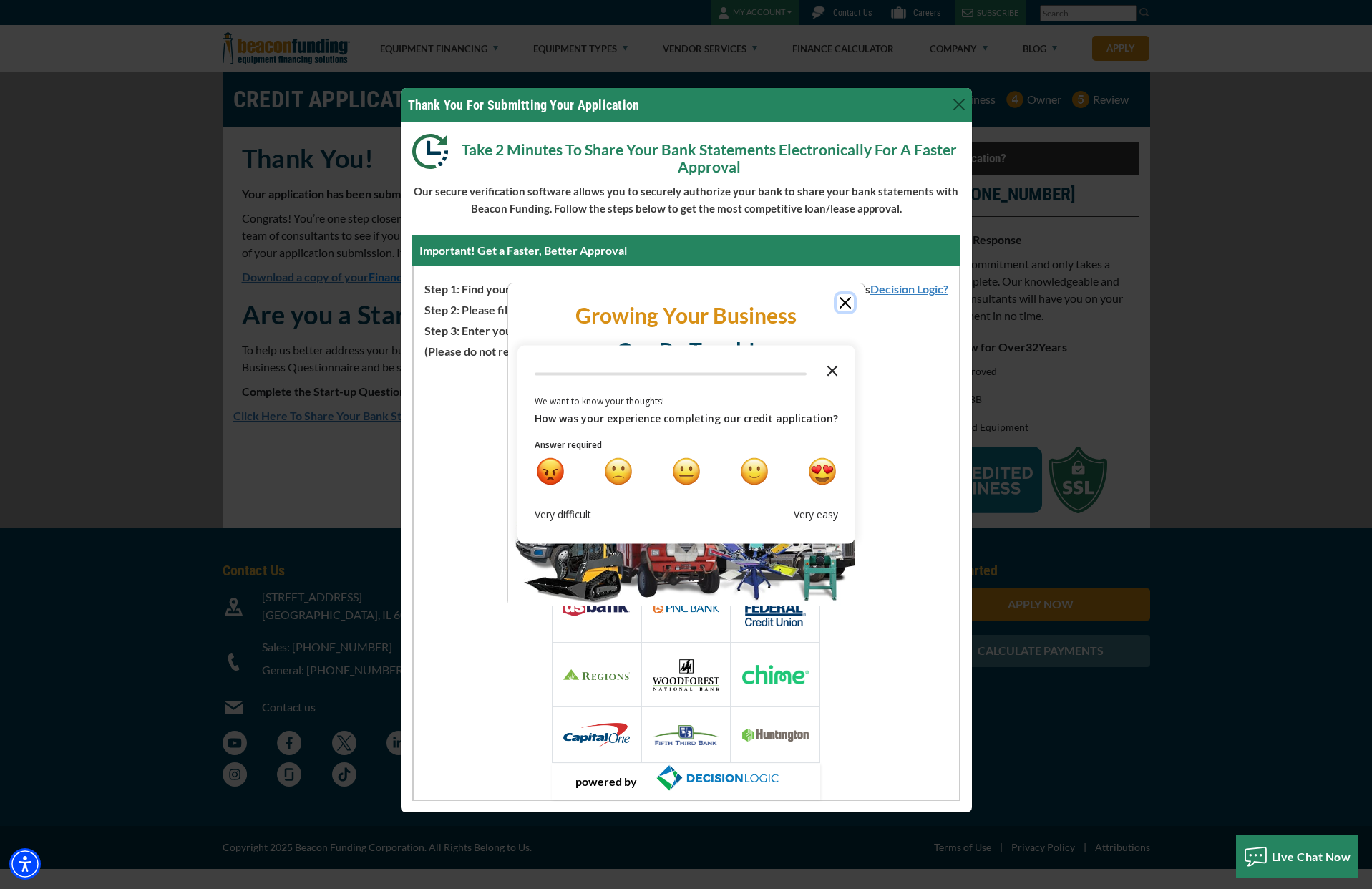
click at [825, 366] on icon "Close the survey" at bounding box center [832, 370] width 29 height 29
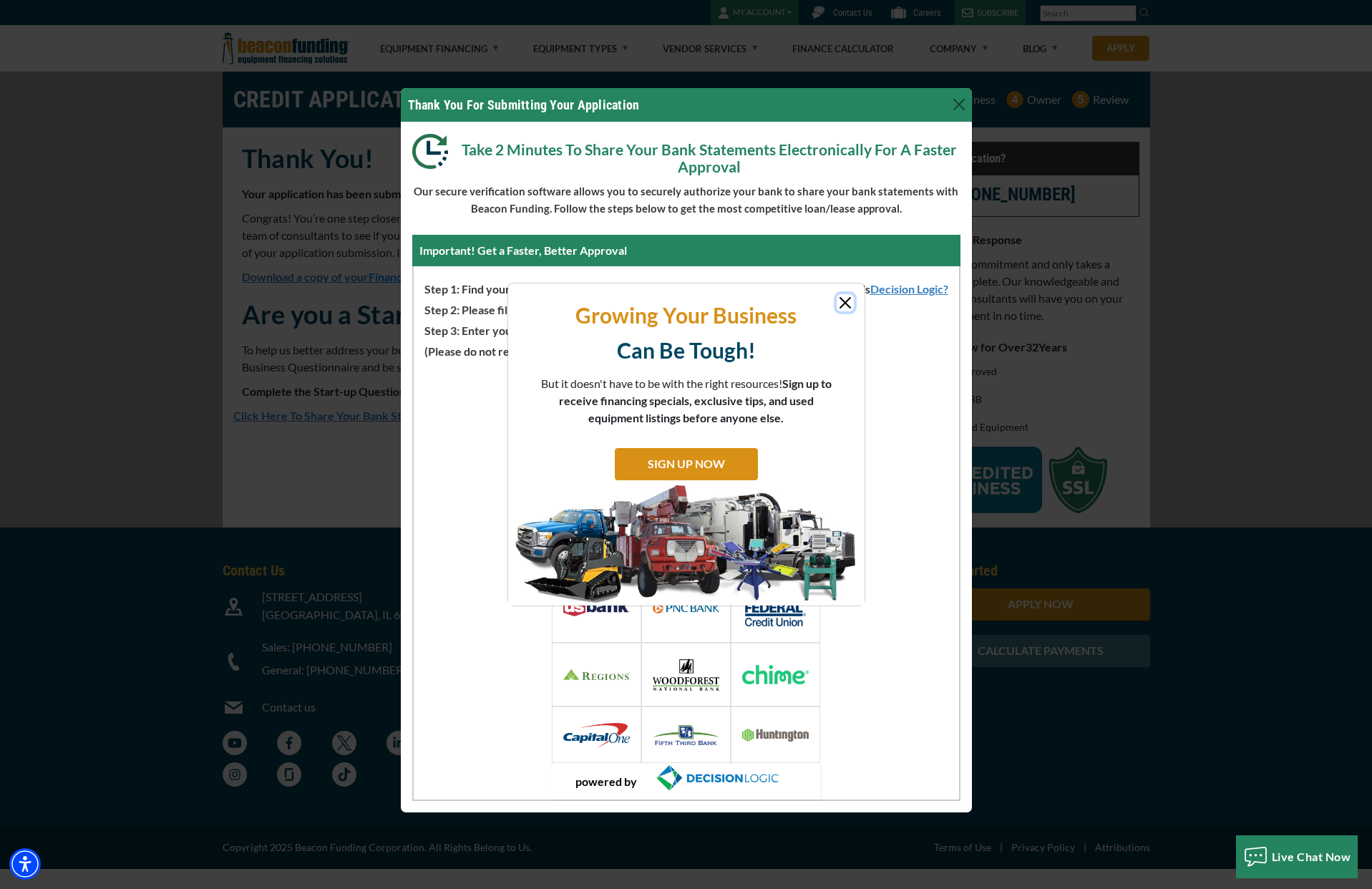
click at [841, 299] on button "Close" at bounding box center [845, 303] width 17 height 17
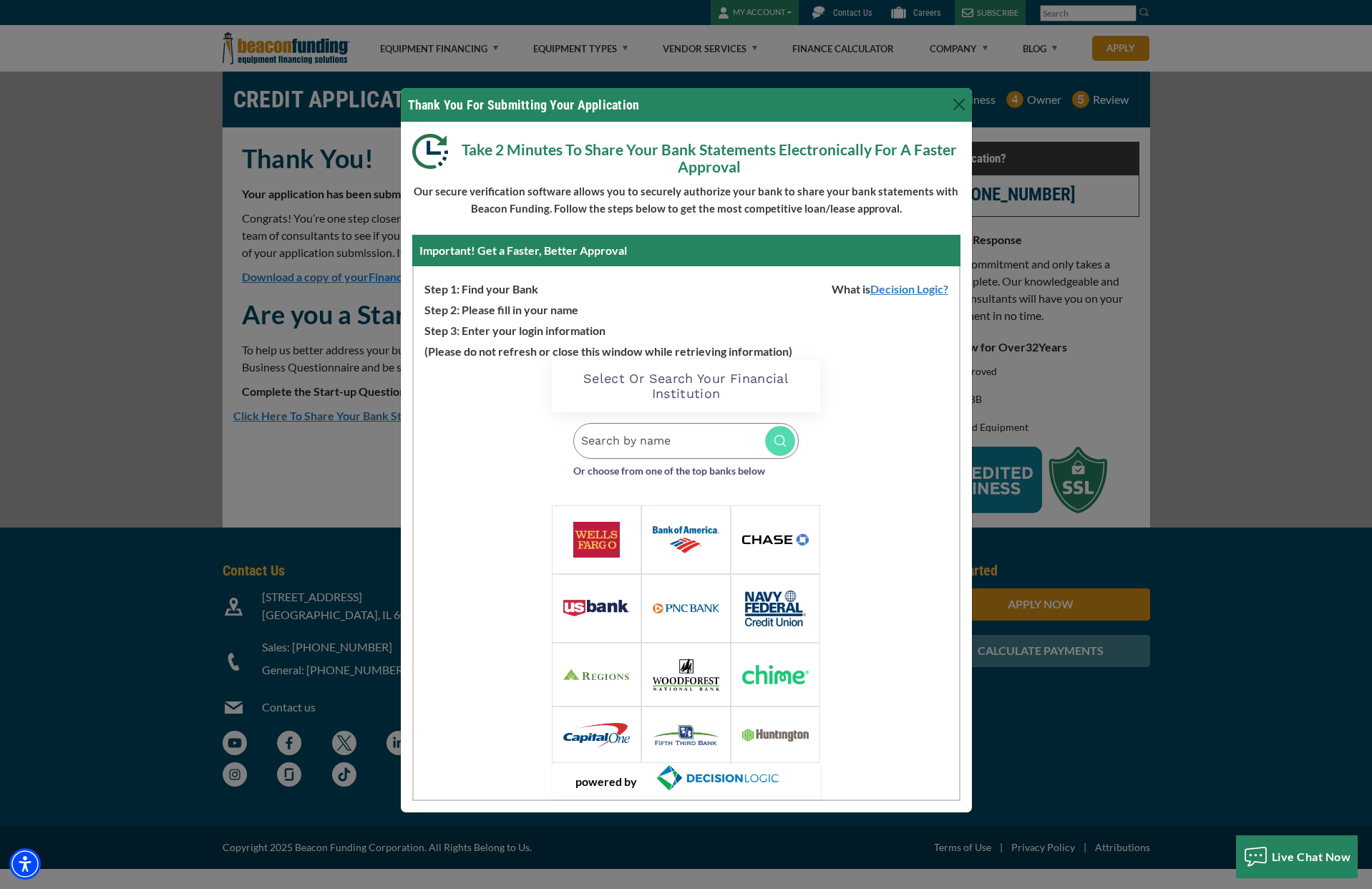
click at [642, 439] on input "Search by name" at bounding box center [686, 440] width 226 height 36
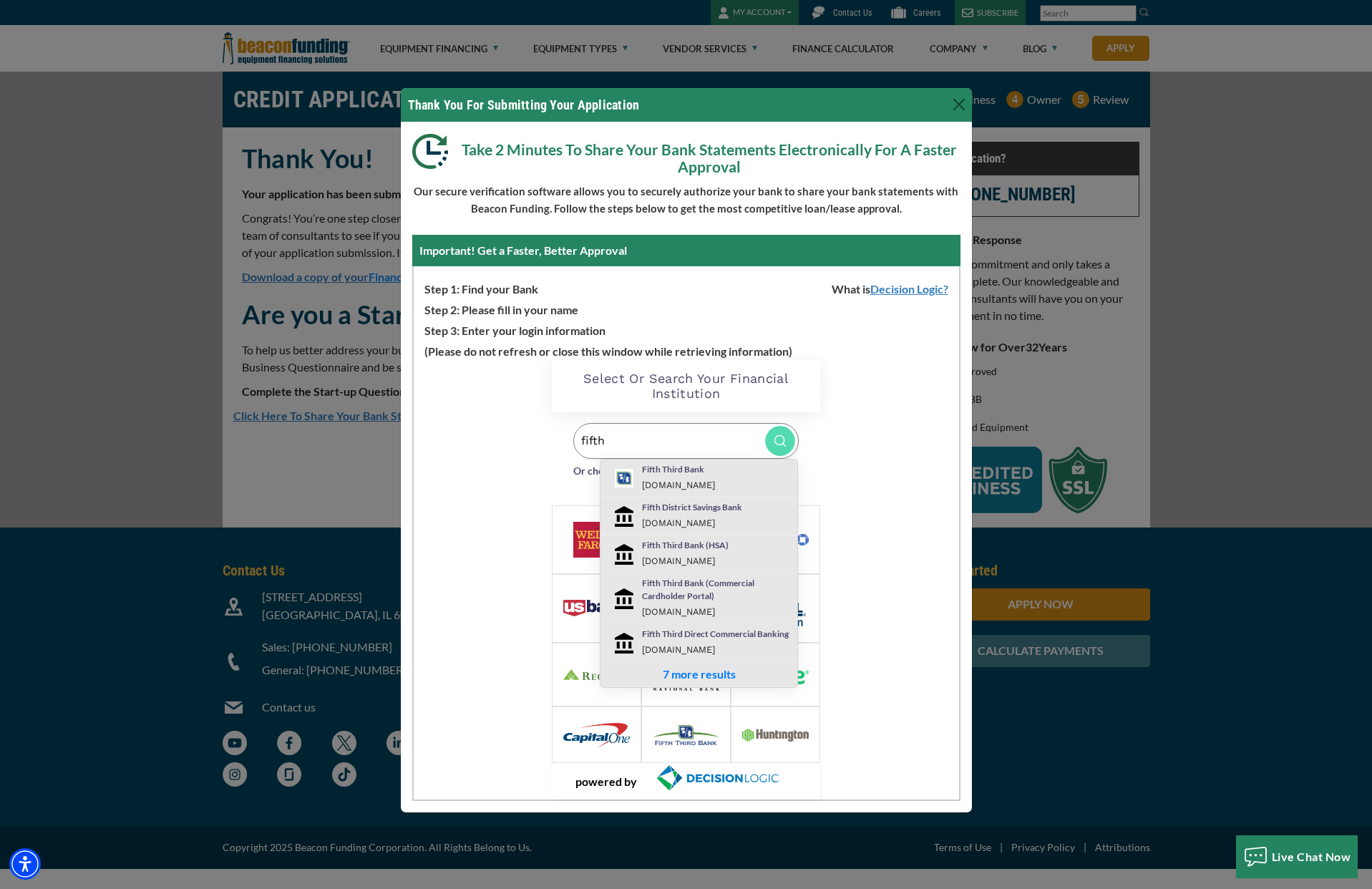
type input "fifth"
click at [654, 476] on div "Fifth Third Bank [DOMAIN_NAME]" at bounding box center [716, 478] width 170 height 30
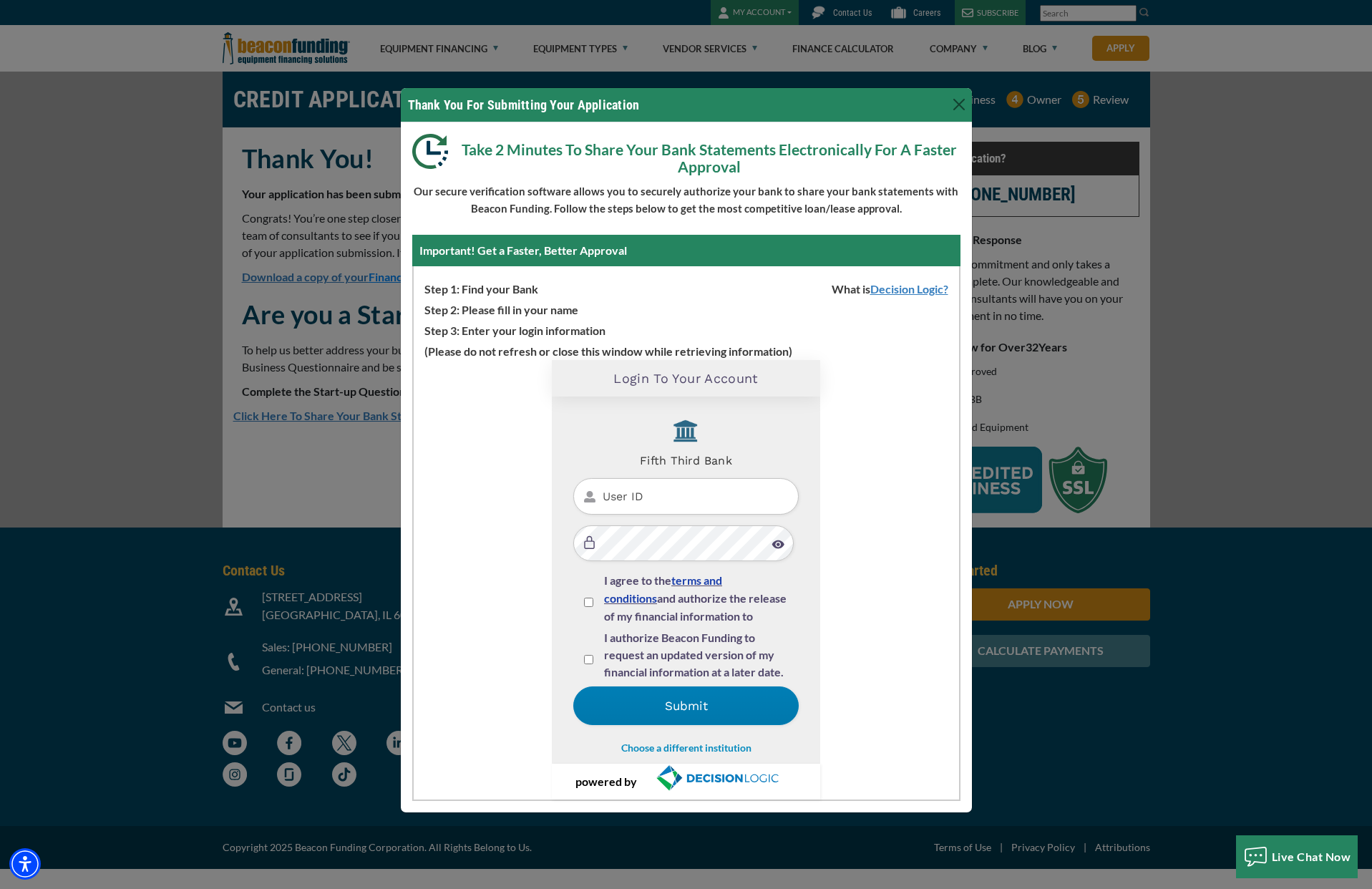
click at [670, 496] on input "User ID" at bounding box center [686, 496] width 226 height 36
type input "2024inktee"
click at [777, 547] on img at bounding box center [778, 544] width 13 height 9
click at [582, 602] on div "I agree to the terms and conditions and authorize the release of my financial i…" at bounding box center [686, 601] width 226 height 58
click at [588, 597] on div "I agree to the terms and conditions and authorize the release of my financial i…" at bounding box center [686, 601] width 204 height 58
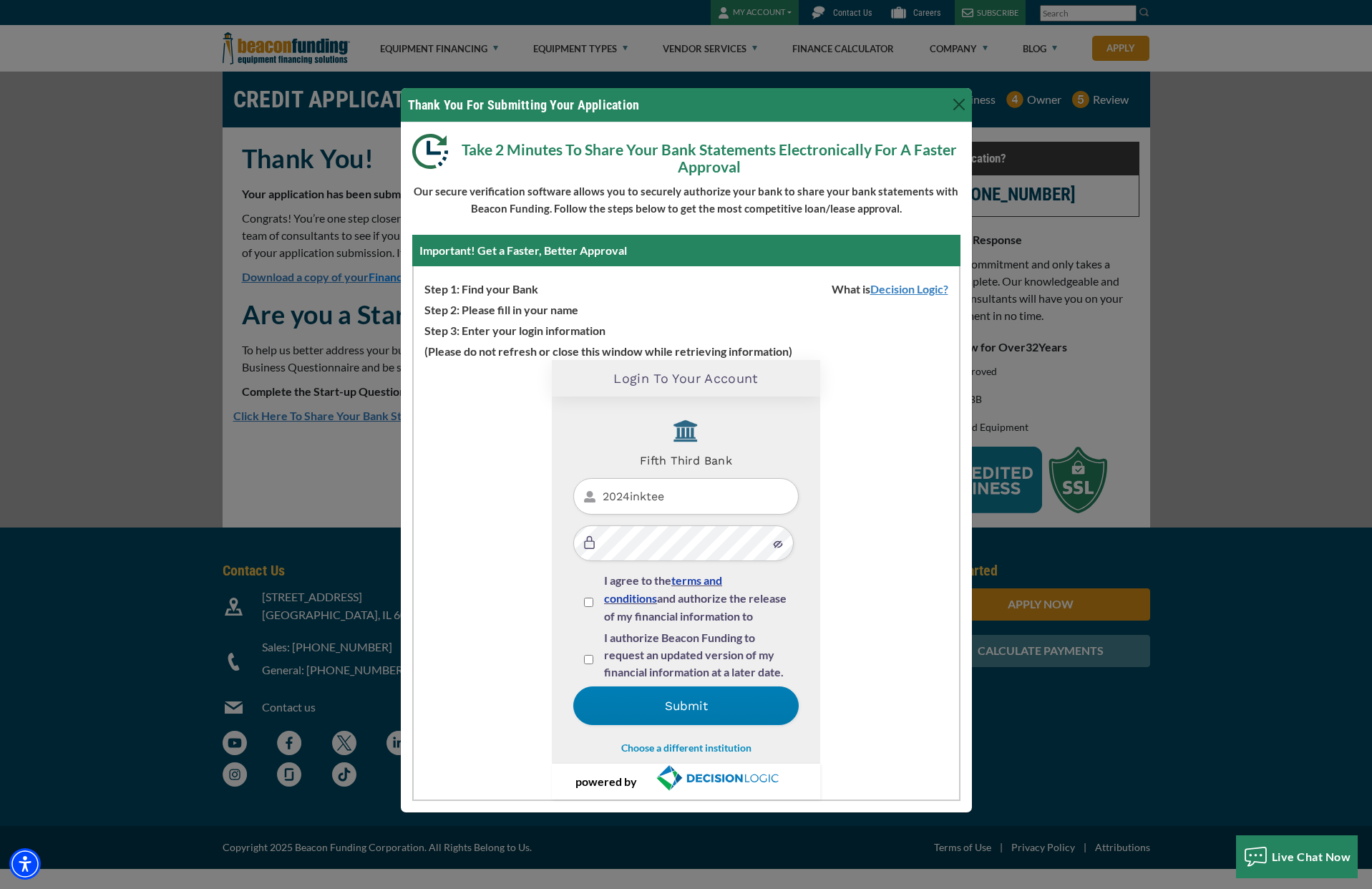
click at [590, 600] on input "I agree to the terms and conditions and authorize the release of my financial i…" at bounding box center [589, 602] width 9 height 9
checkbox input "true"
click at [594, 662] on div "I authorize Beacon Funding to request an updated version of my financial inform…" at bounding box center [686, 658] width 226 height 58
click at [591, 660] on input "I authorize Beacon Funding to request an updated version of my financial inform…" at bounding box center [589, 660] width 9 height 9
checkbox input "true"
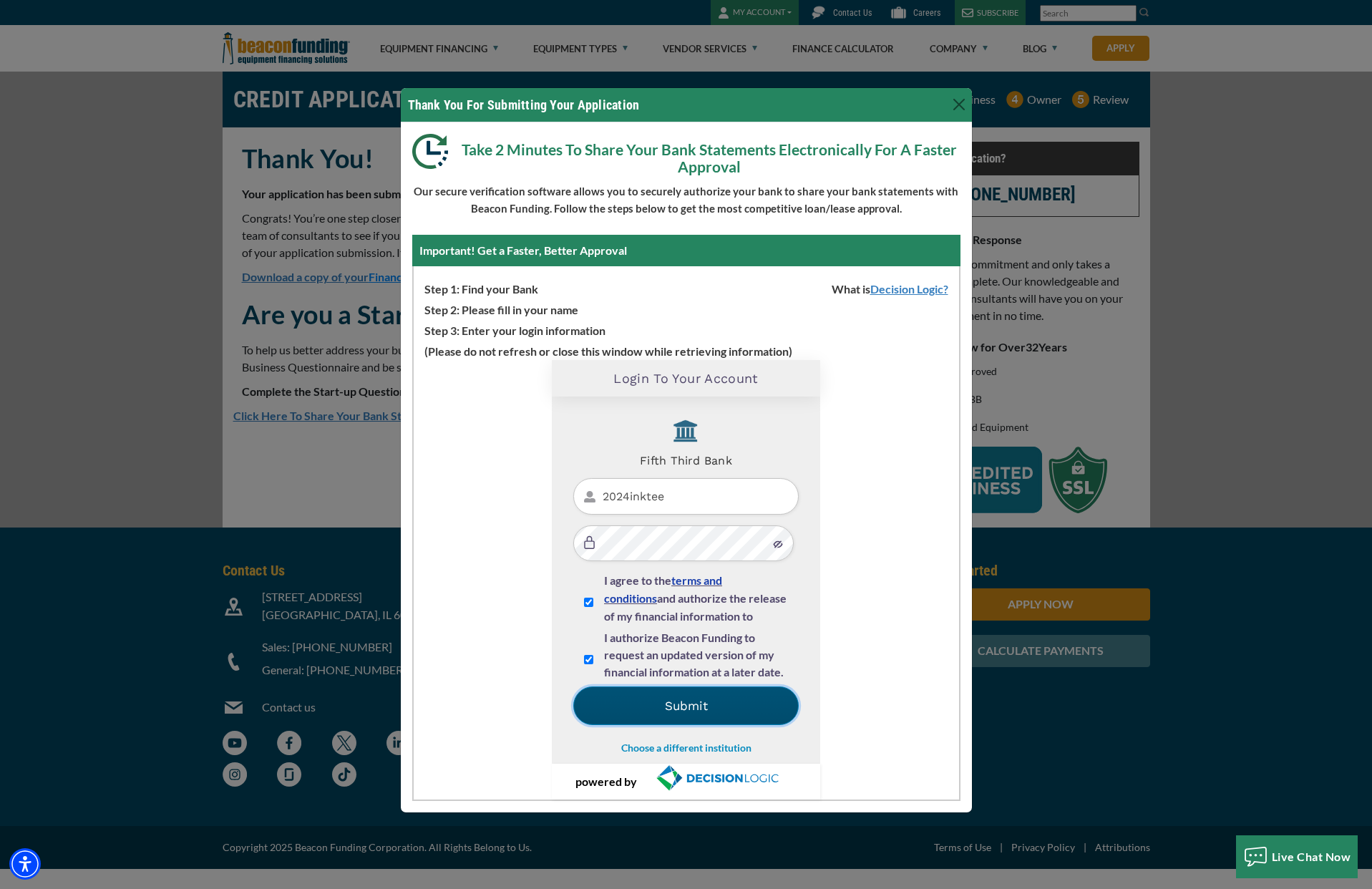
click at [684, 708] on button "Submit" at bounding box center [686, 706] width 226 height 39
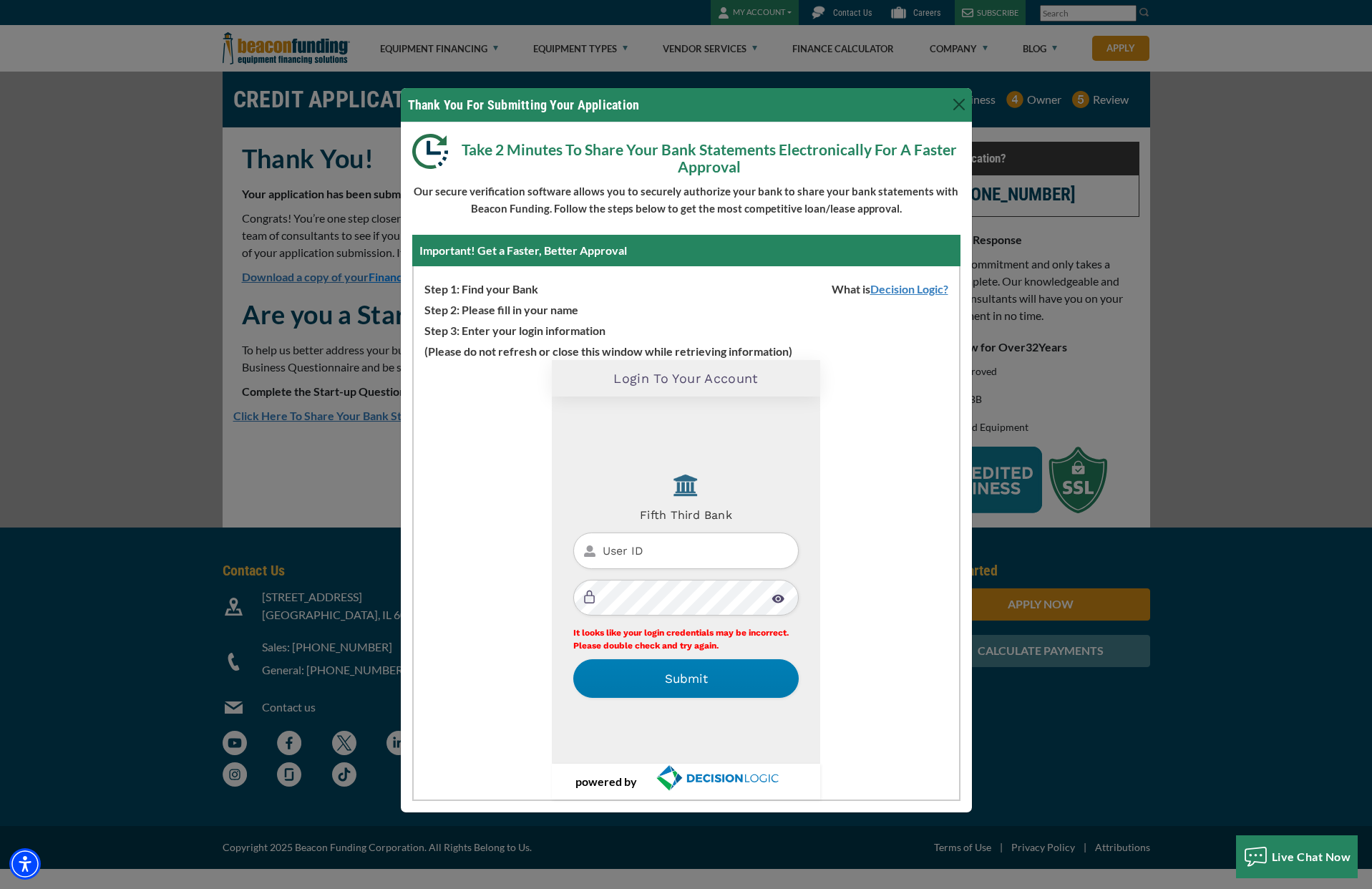
click at [707, 549] on input "User ID" at bounding box center [686, 550] width 226 height 36
type input "2024inktee"
click at [779, 597] on img at bounding box center [778, 599] width 13 height 9
click at [672, 685] on button "Submit" at bounding box center [686, 679] width 226 height 39
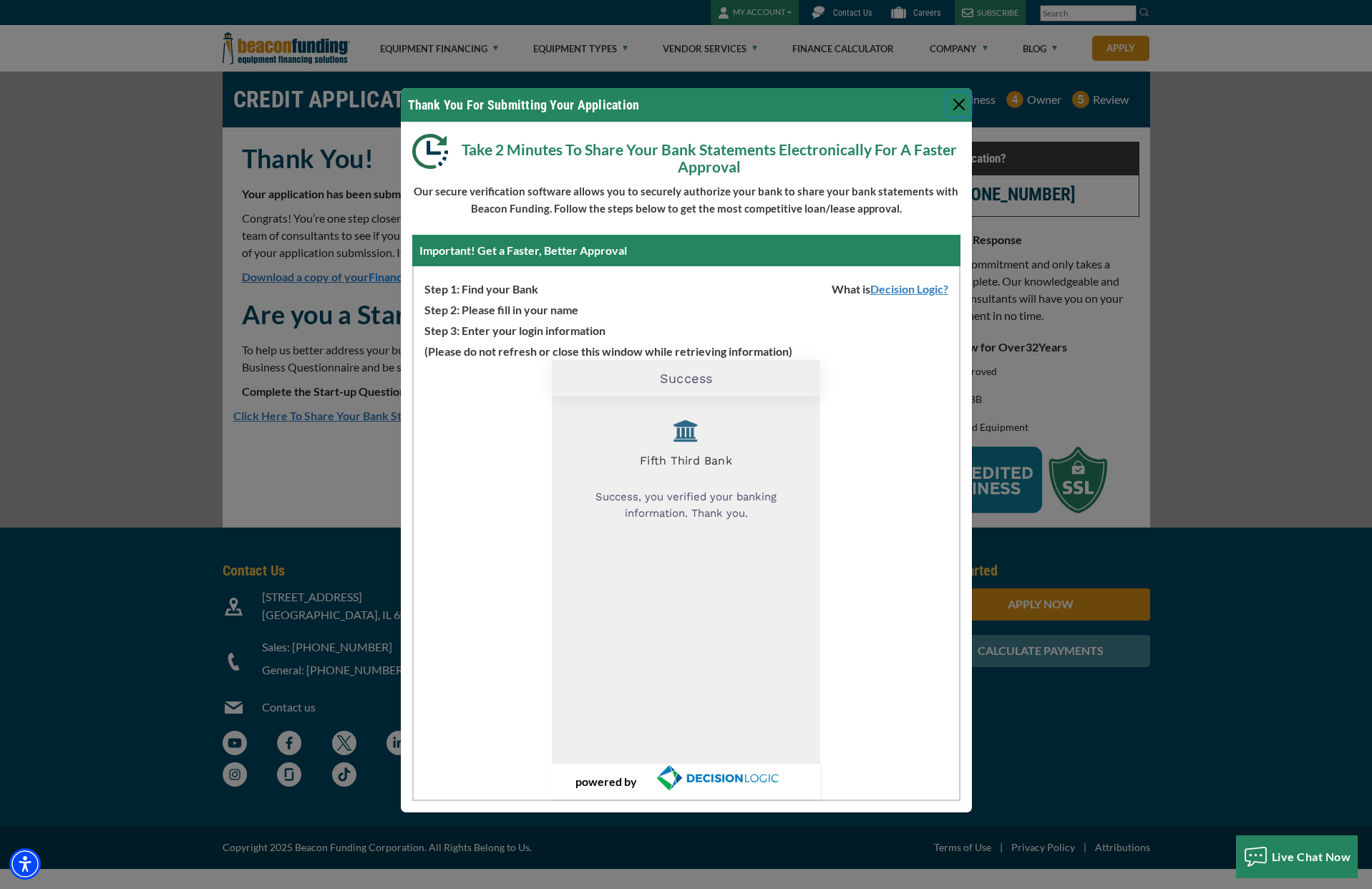
click at [960, 107] on button "Close" at bounding box center [959, 104] width 23 height 23
